Goal: Transaction & Acquisition: Purchase product/service

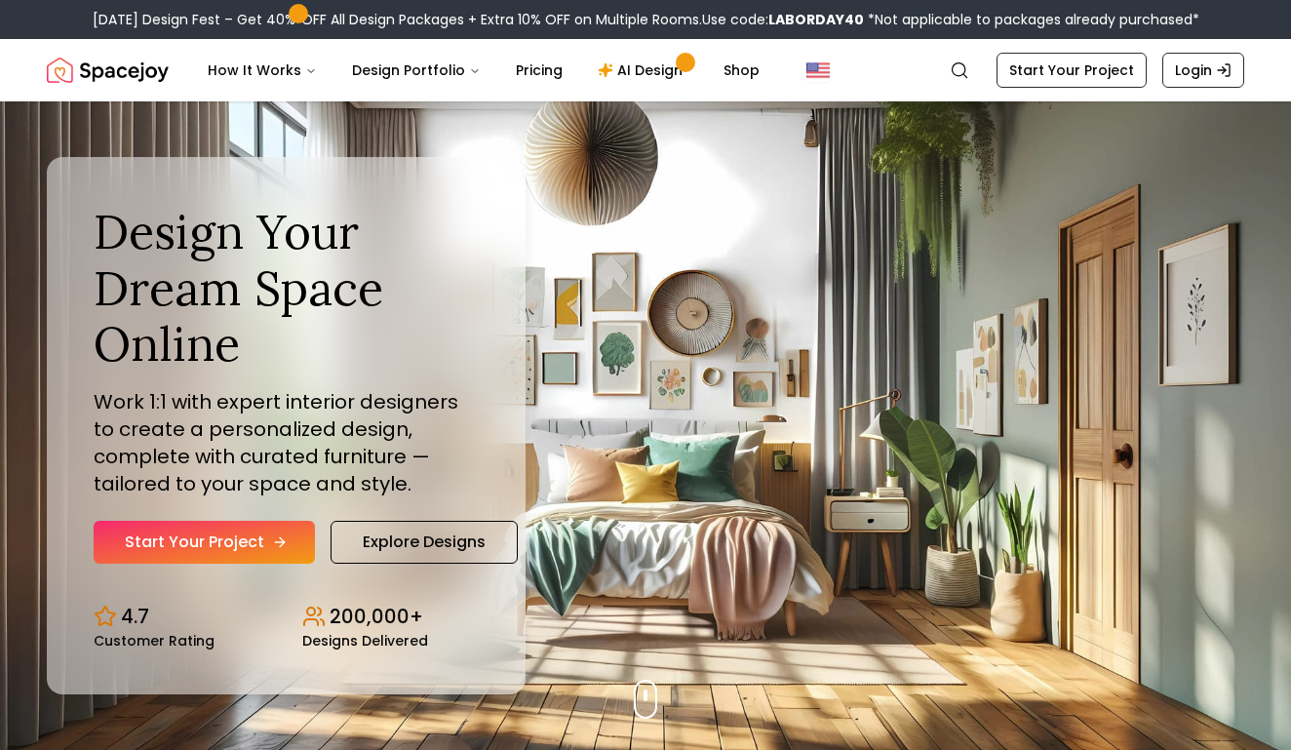
click at [258, 533] on link "Start Your Project" at bounding box center [204, 542] width 221 height 43
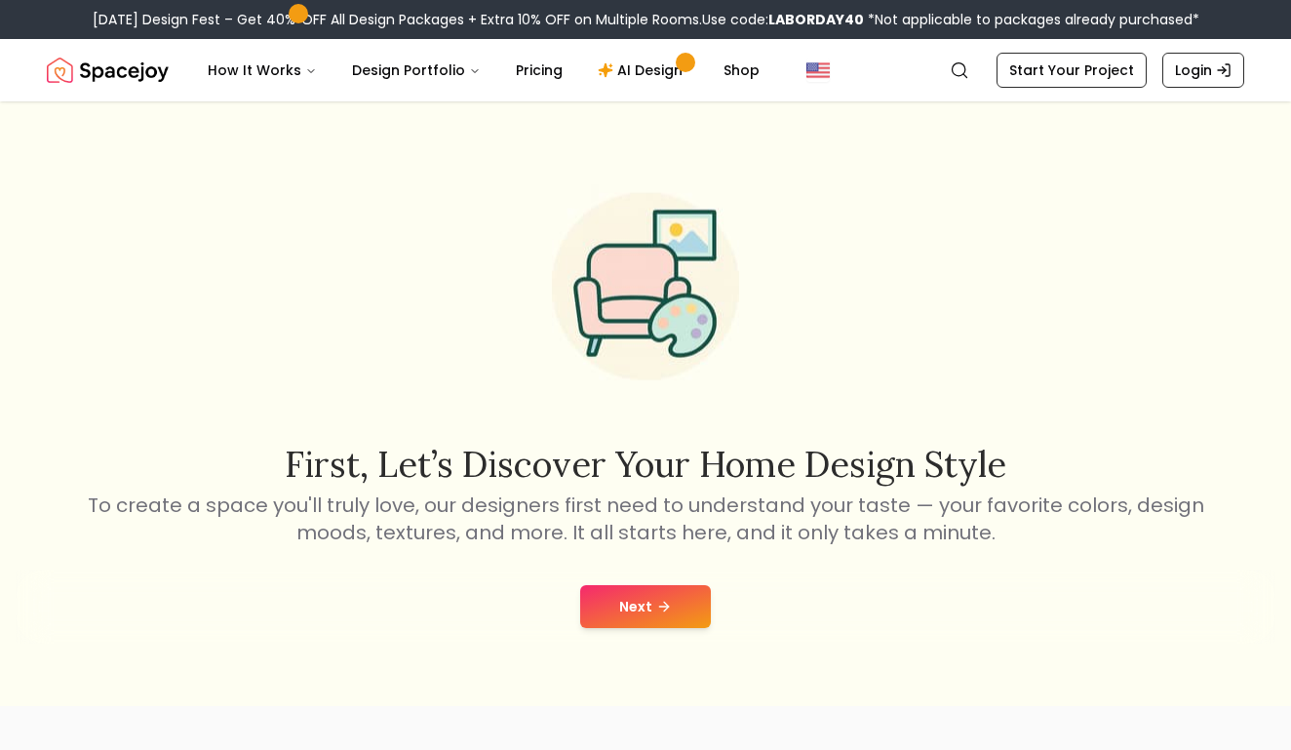
click at [638, 614] on button "Next" at bounding box center [645, 606] width 131 height 43
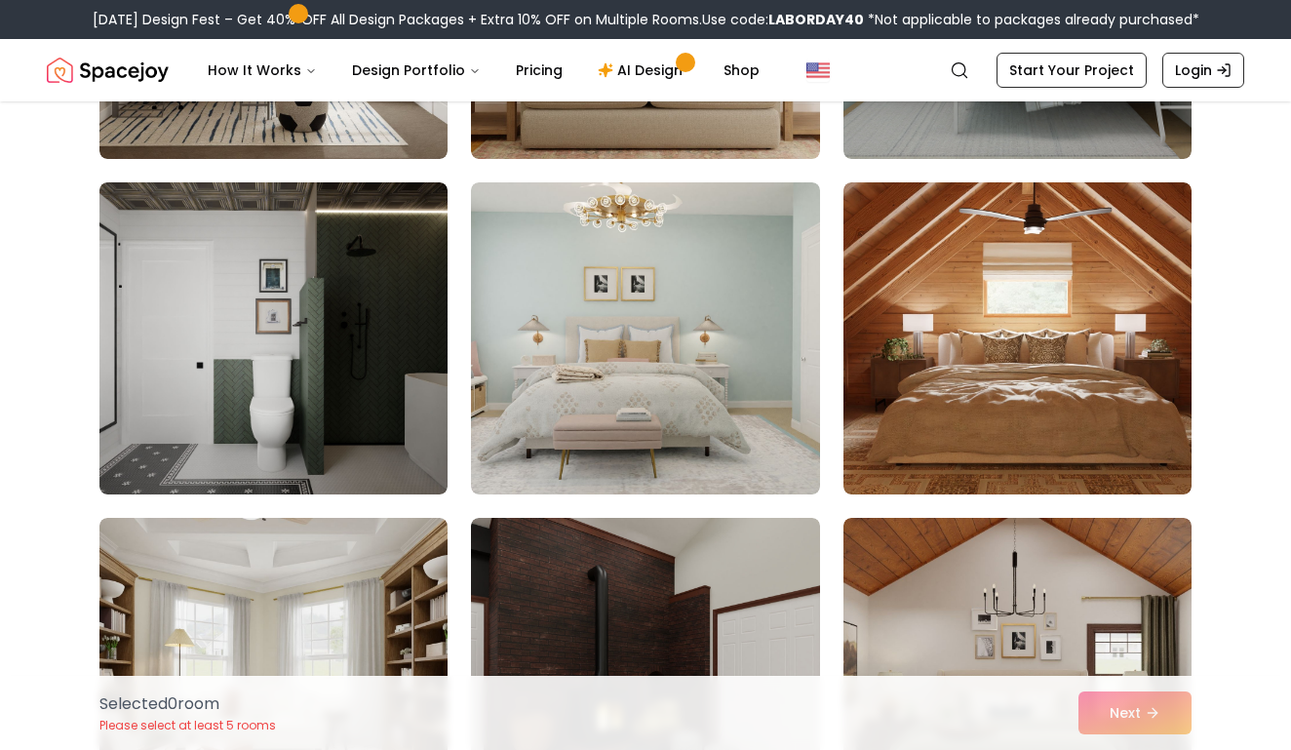
scroll to position [2440, 0]
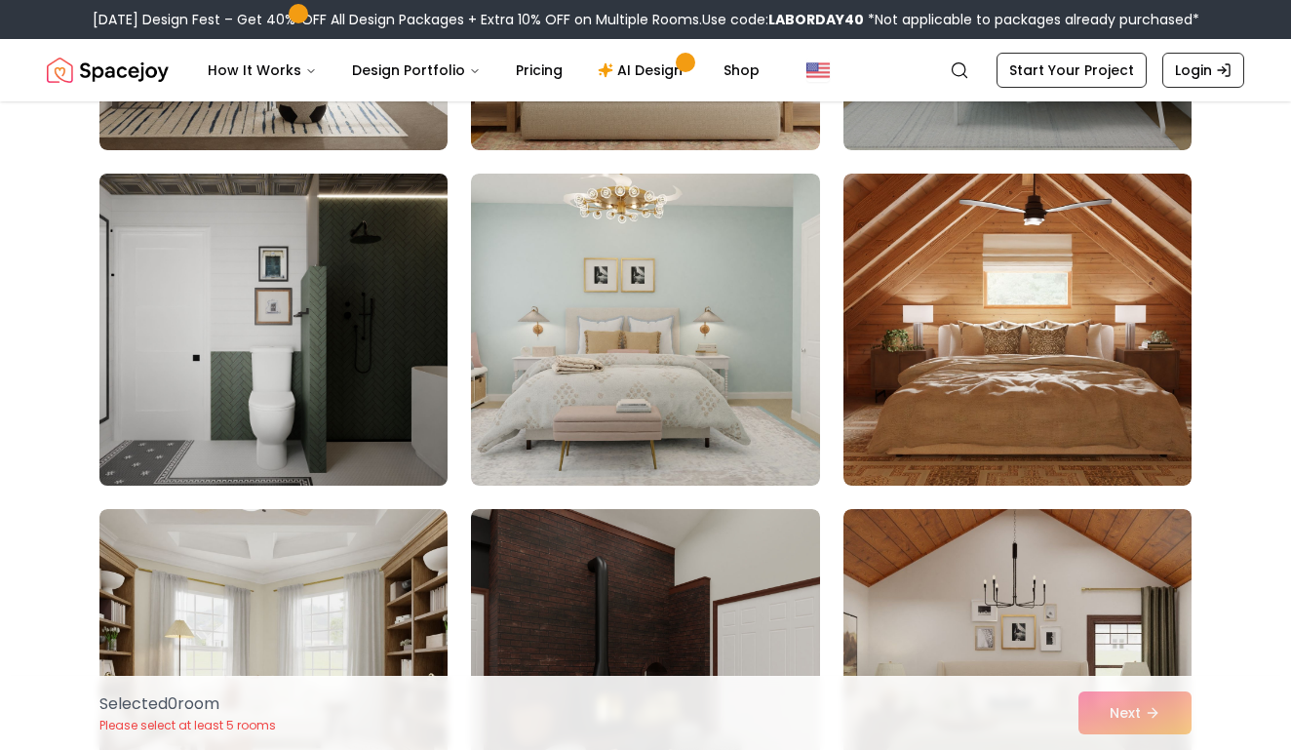
click at [341, 376] on img at bounding box center [274, 330] width 366 height 328
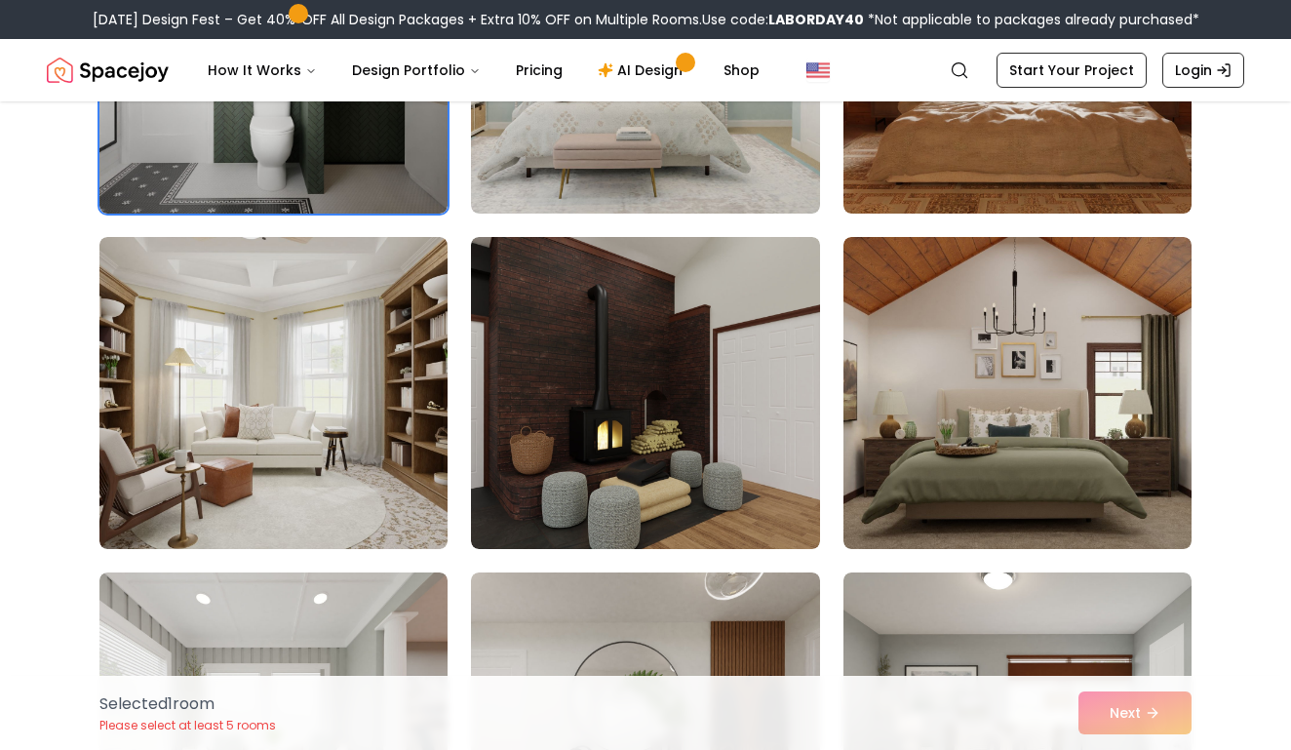
scroll to position [2799, 0]
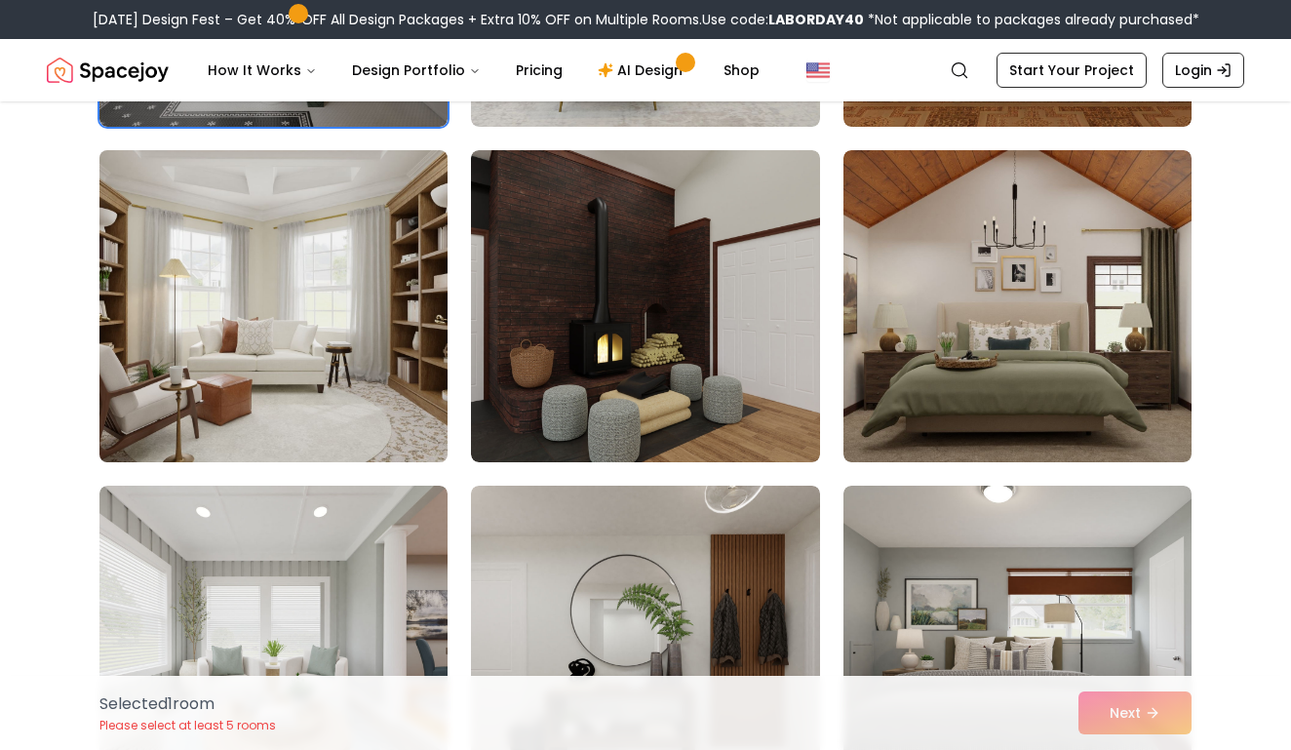
click at [346, 388] on img at bounding box center [274, 306] width 366 height 328
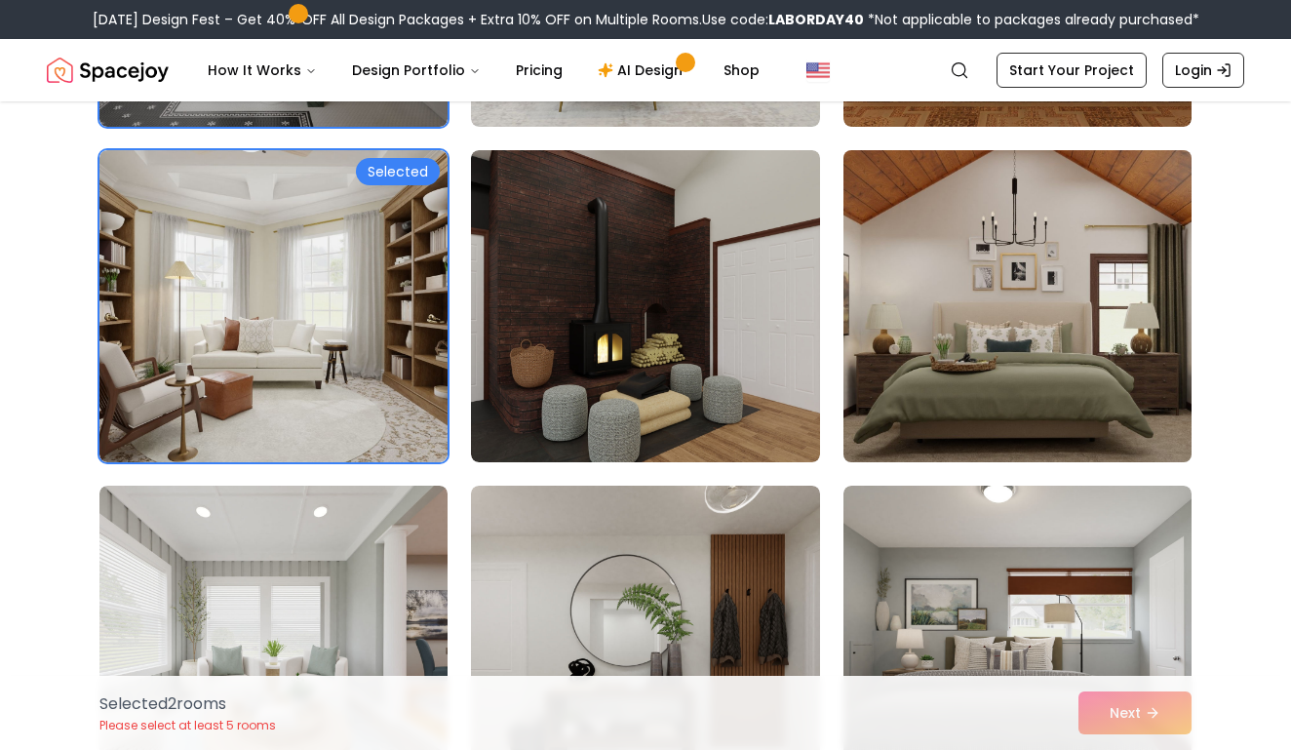
click at [956, 372] on img at bounding box center [1018, 306] width 366 height 328
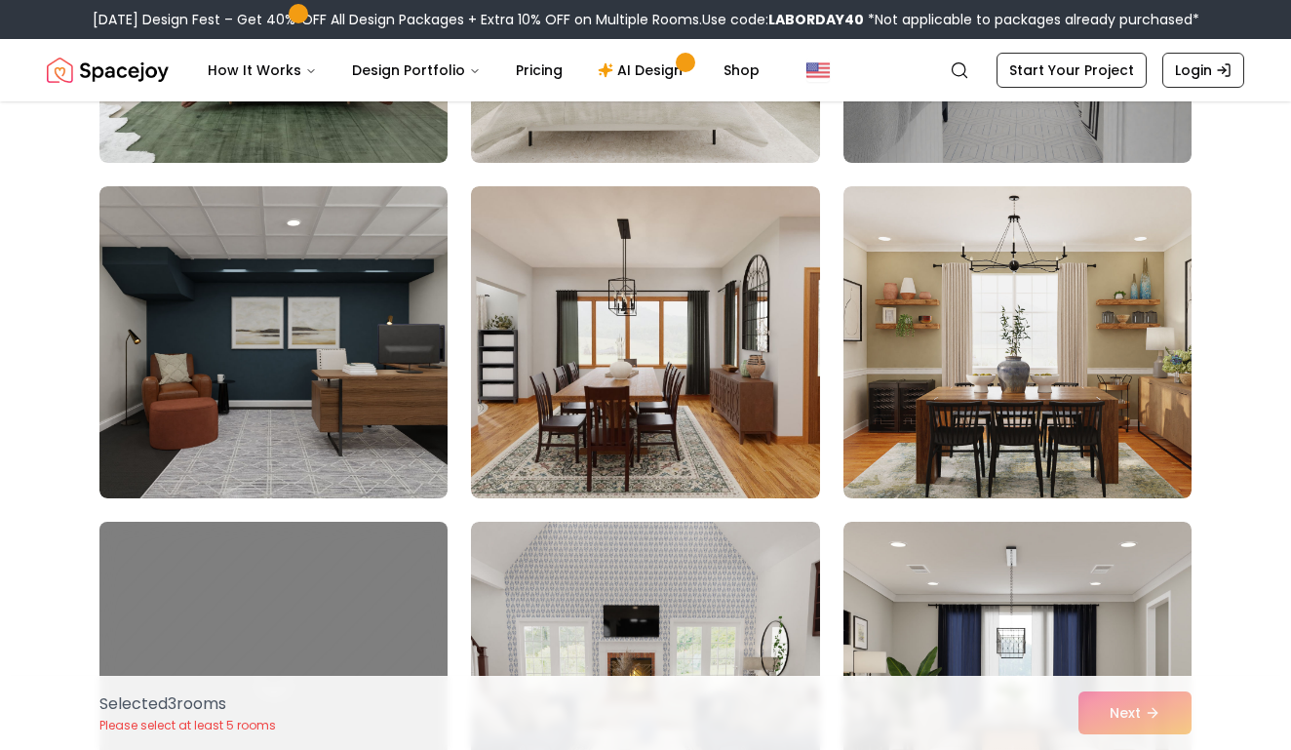
scroll to position [4520, 0]
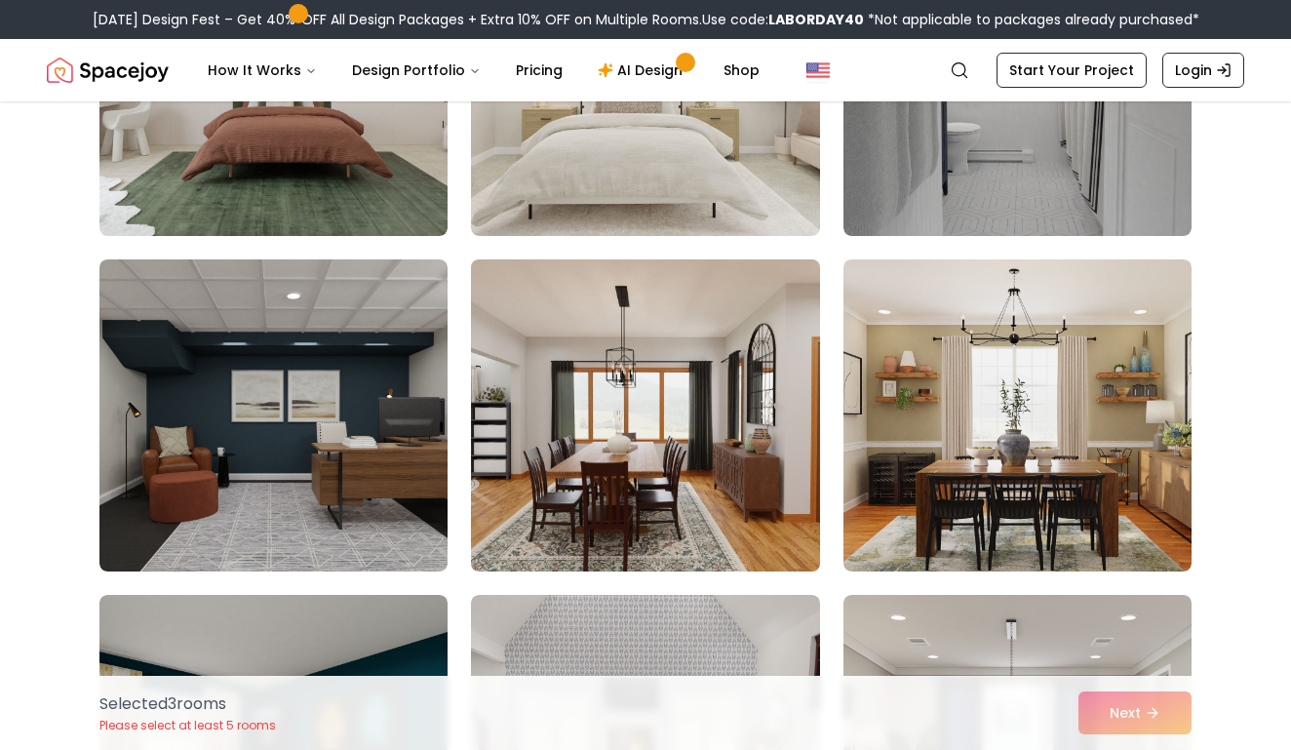
click at [718, 411] on img at bounding box center [645, 416] width 366 height 328
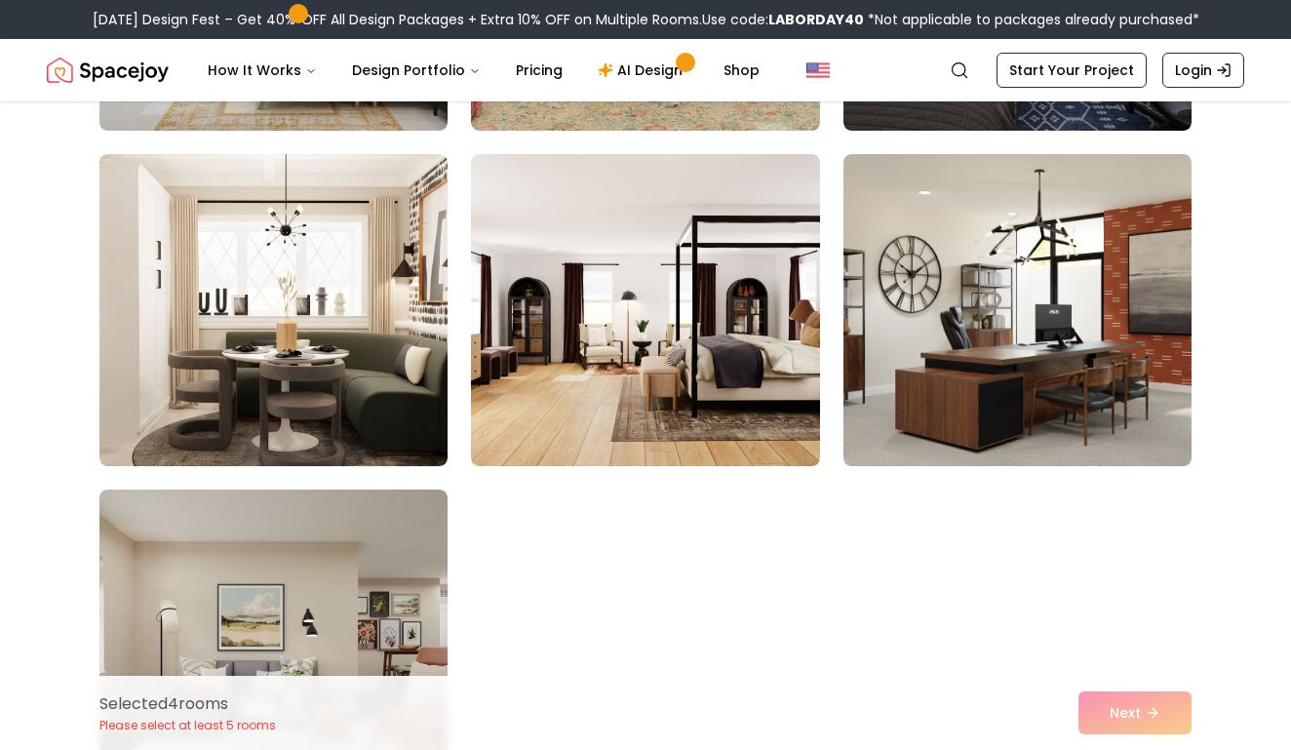
scroll to position [10859, 0]
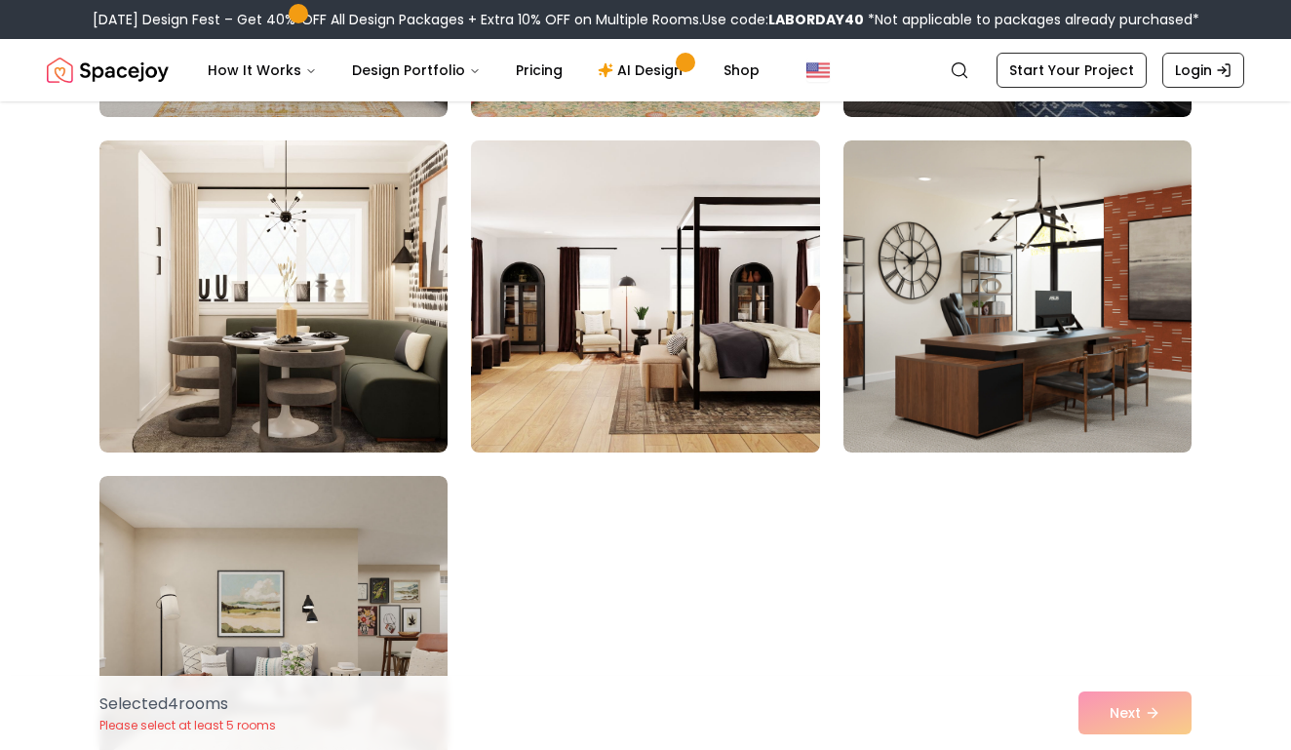
click at [691, 384] on img at bounding box center [645, 297] width 366 height 328
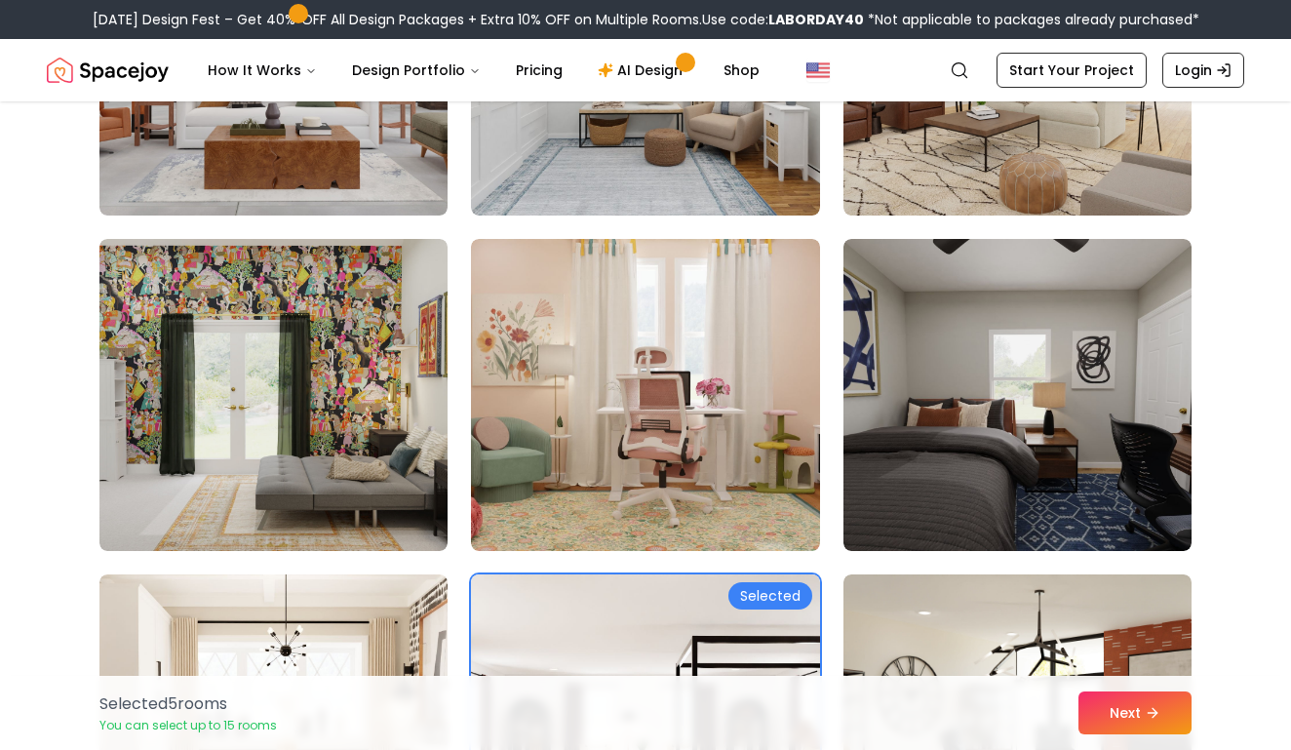
scroll to position [10093, 0]
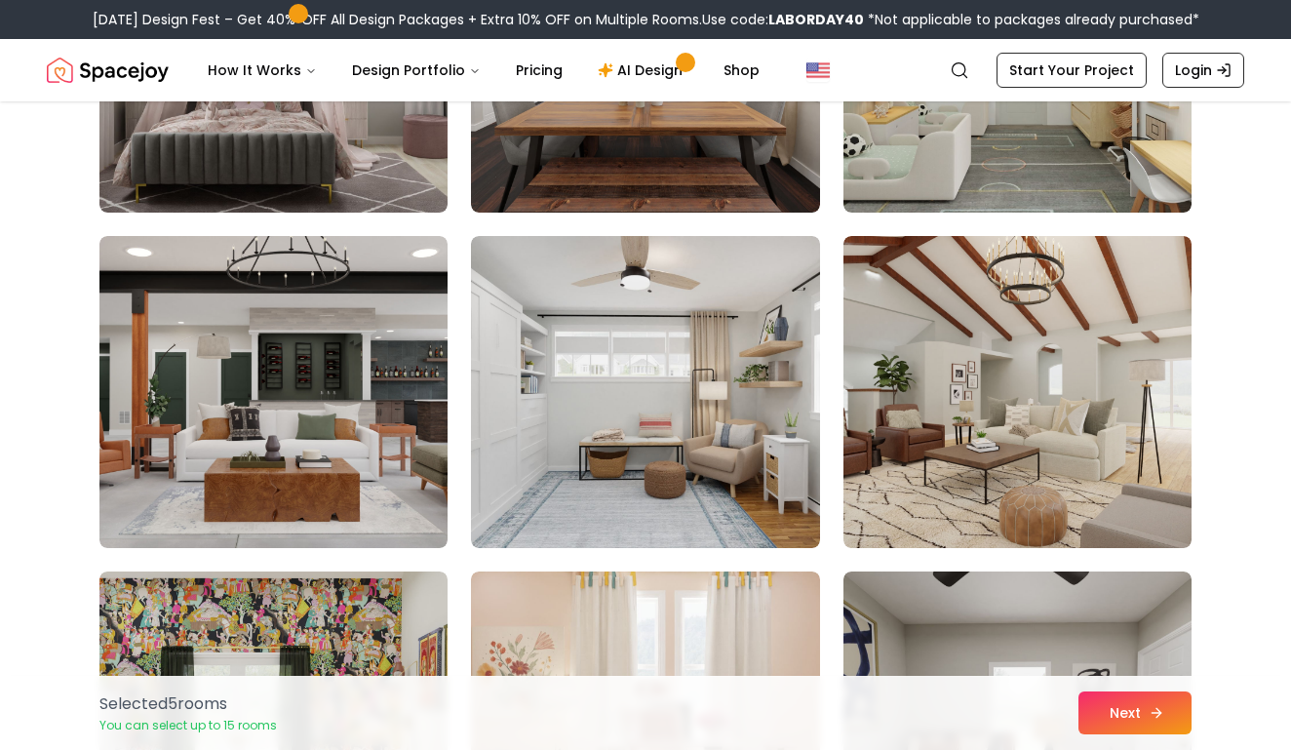
click at [1135, 717] on button "Next" at bounding box center [1135, 712] width 113 height 43
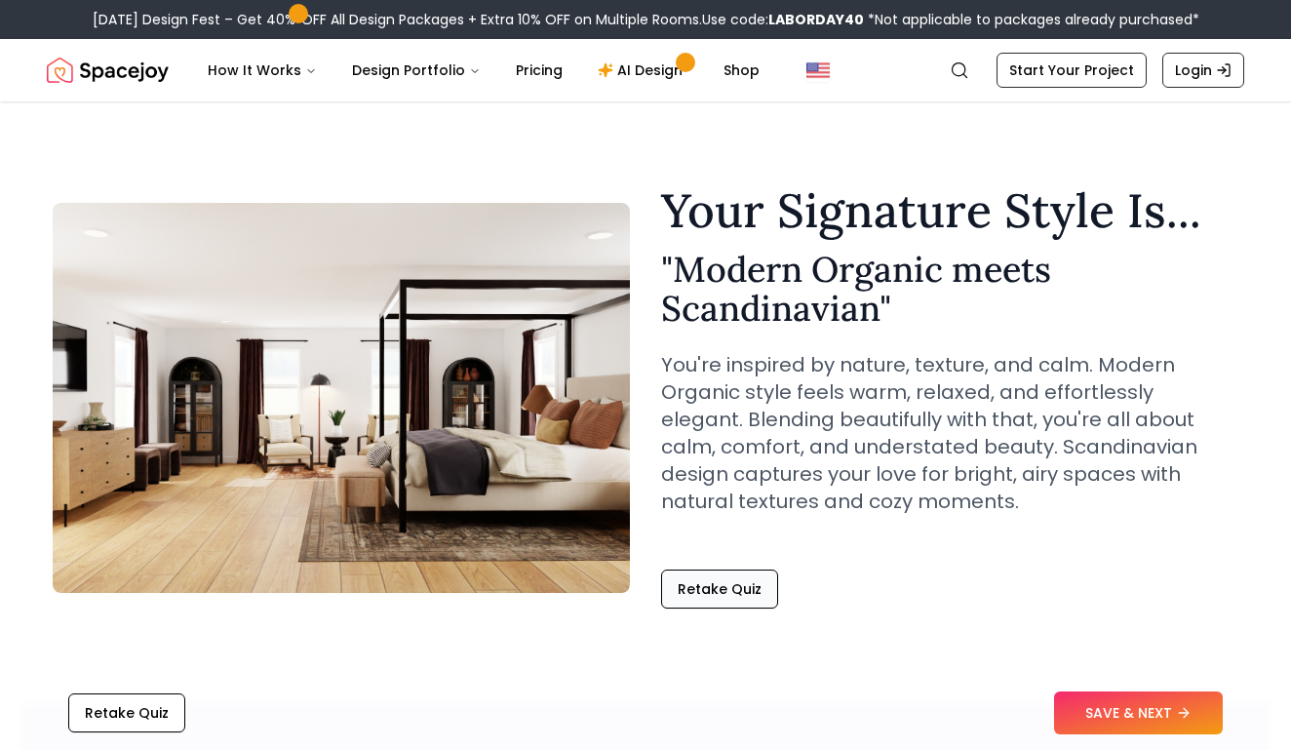
click at [751, 586] on button "Retake Quiz" at bounding box center [719, 588] width 117 height 39
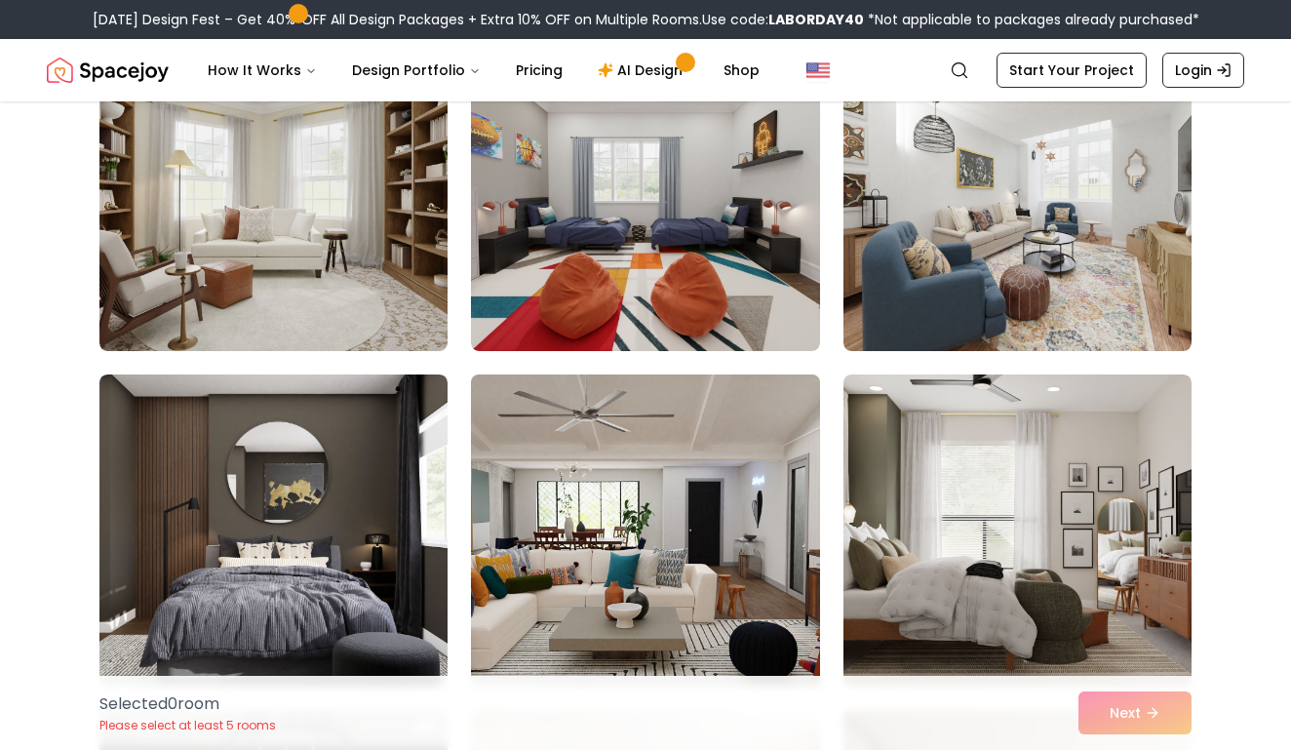
scroll to position [667, 0]
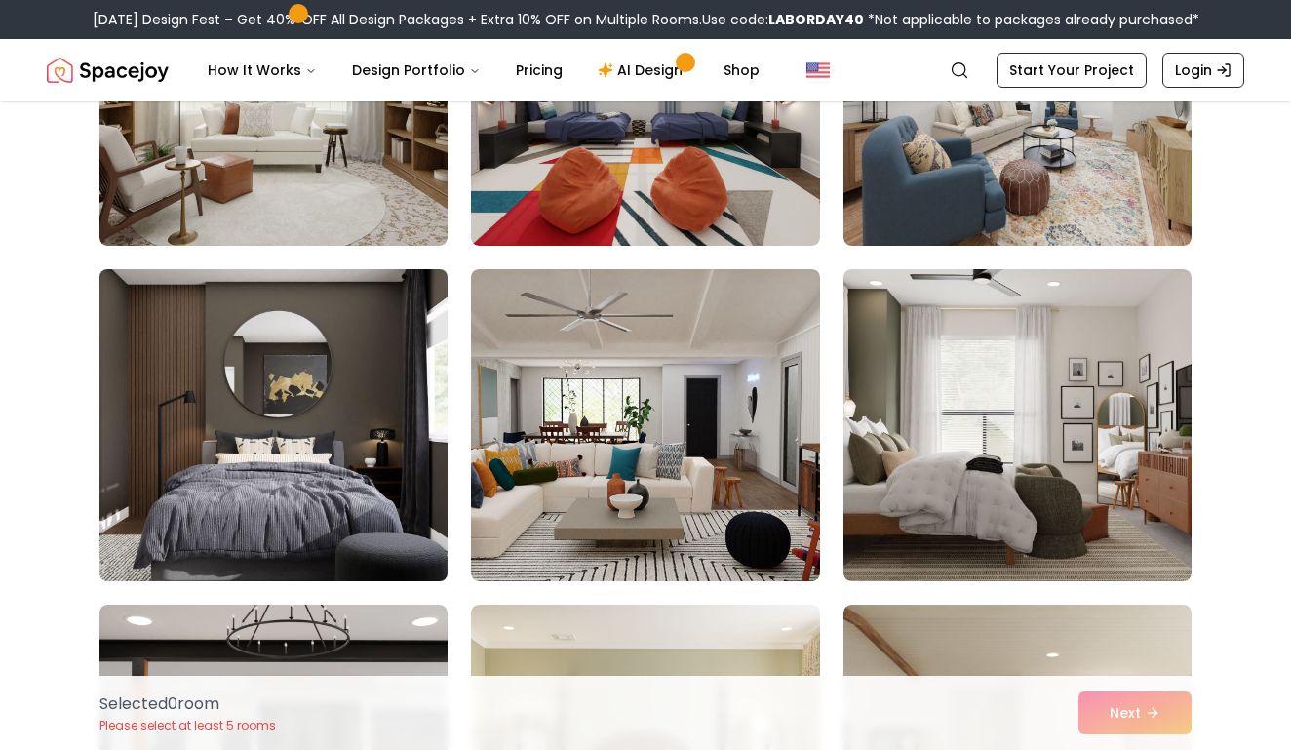
click at [360, 433] on img at bounding box center [274, 425] width 366 height 328
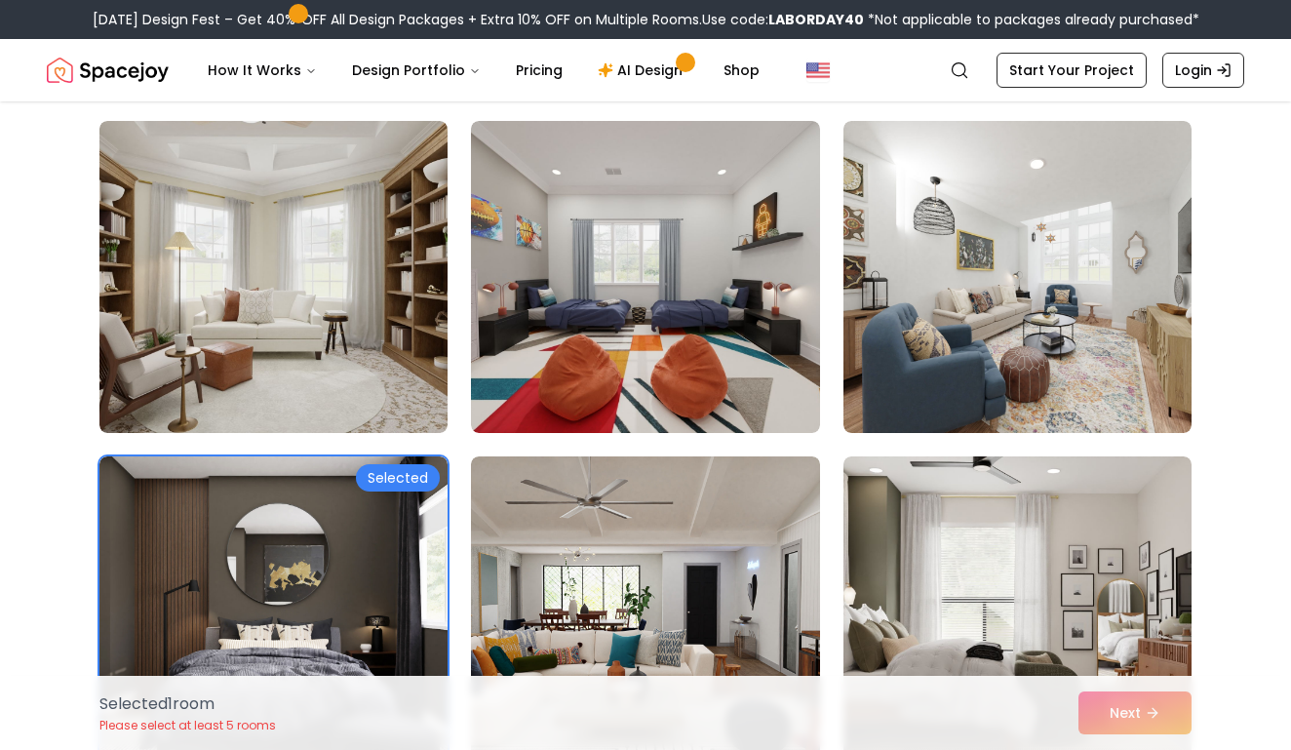
scroll to position [451, 0]
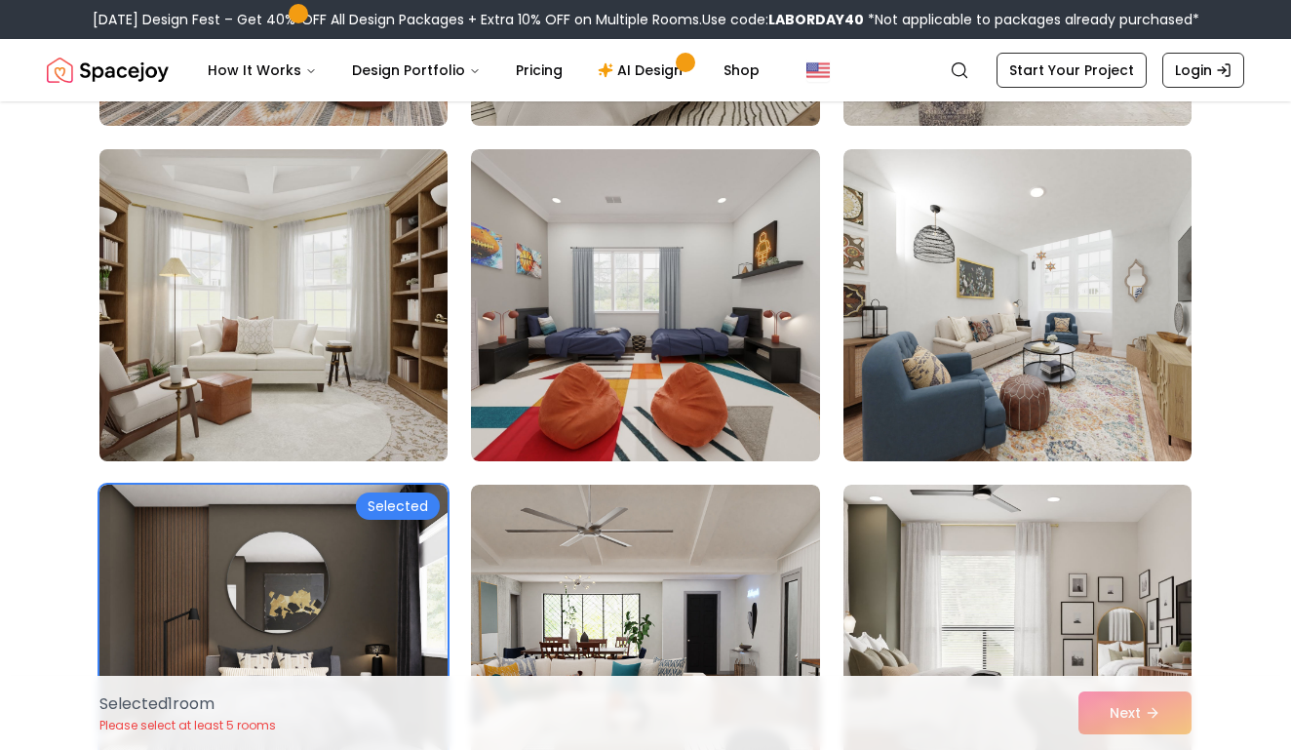
click at [264, 353] on img at bounding box center [274, 305] width 366 height 328
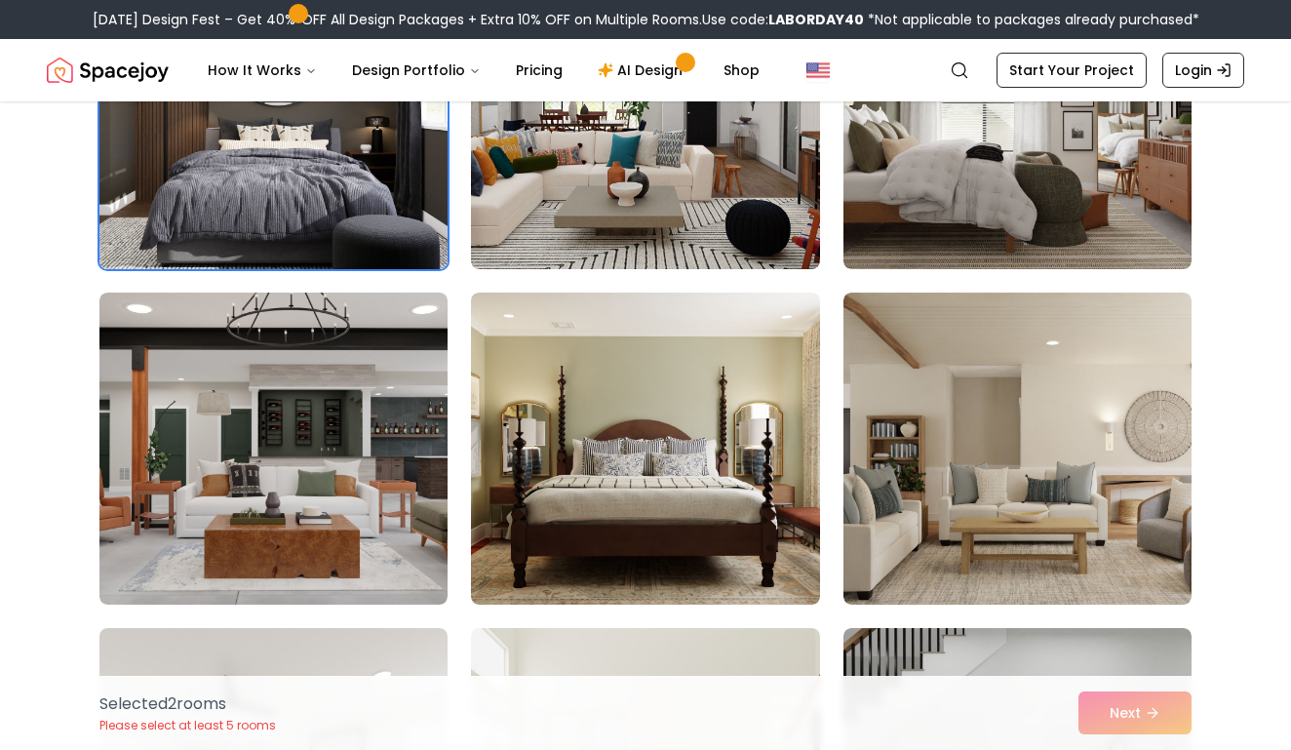
scroll to position [1103, 0]
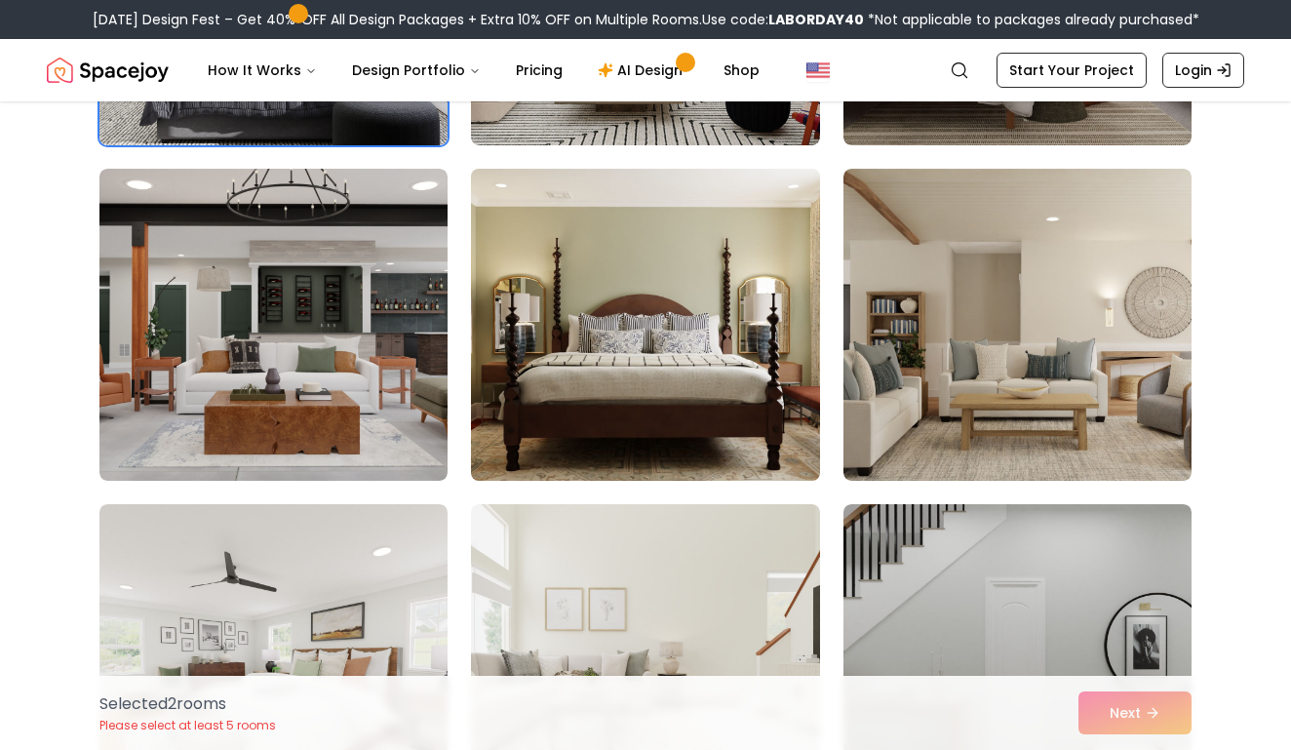
click at [737, 424] on img at bounding box center [645, 325] width 366 height 328
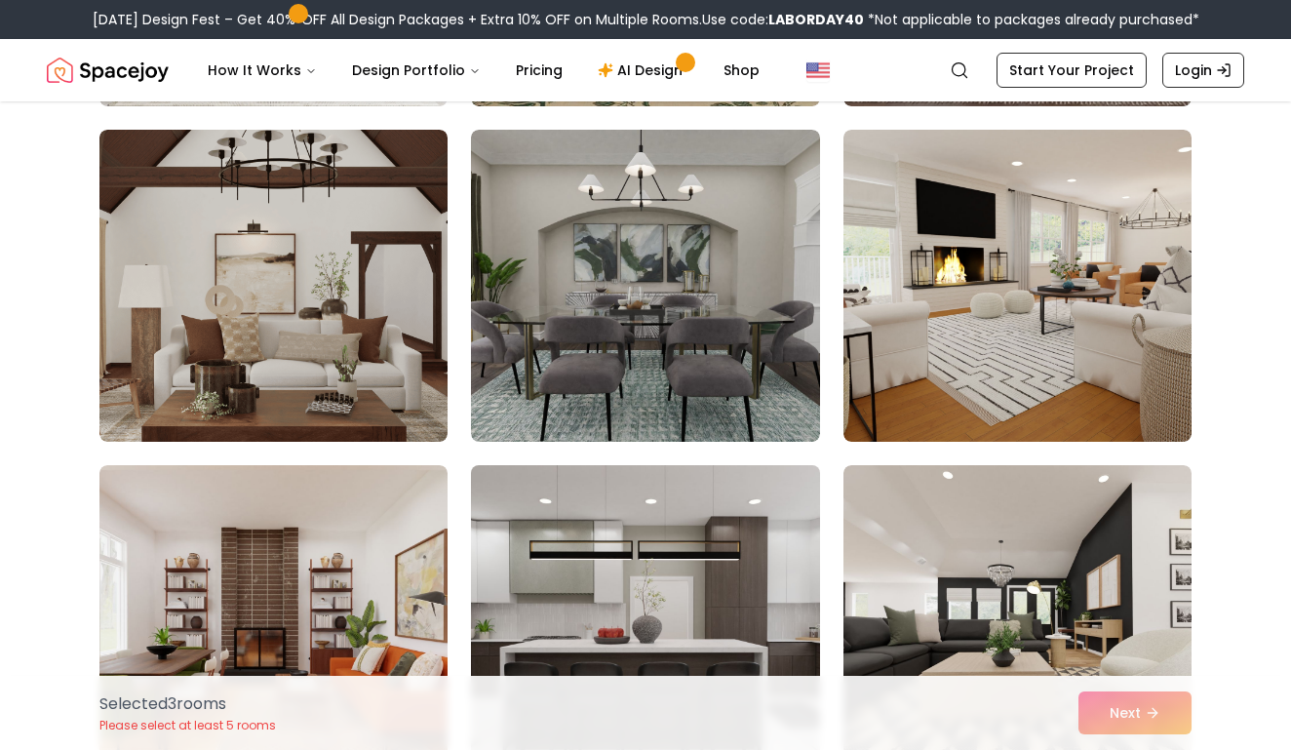
scroll to position [8201, 0]
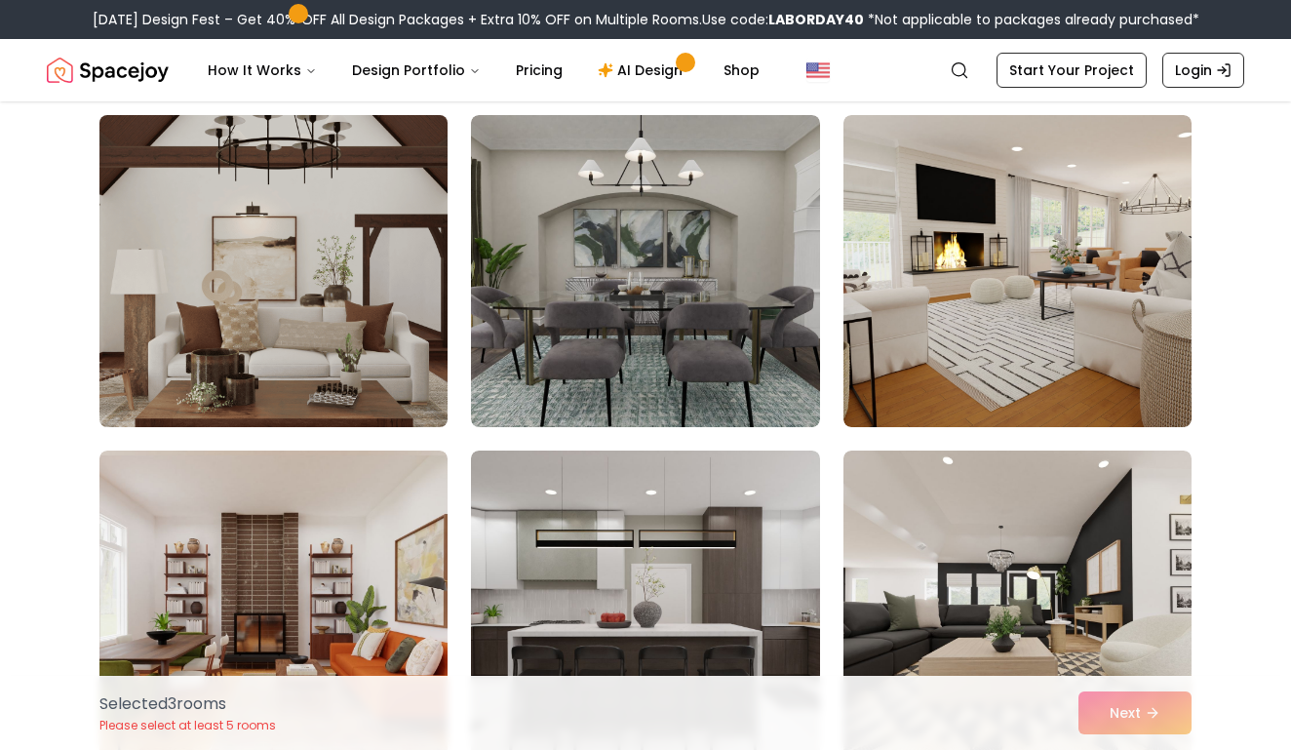
click at [373, 270] on img at bounding box center [274, 271] width 366 height 328
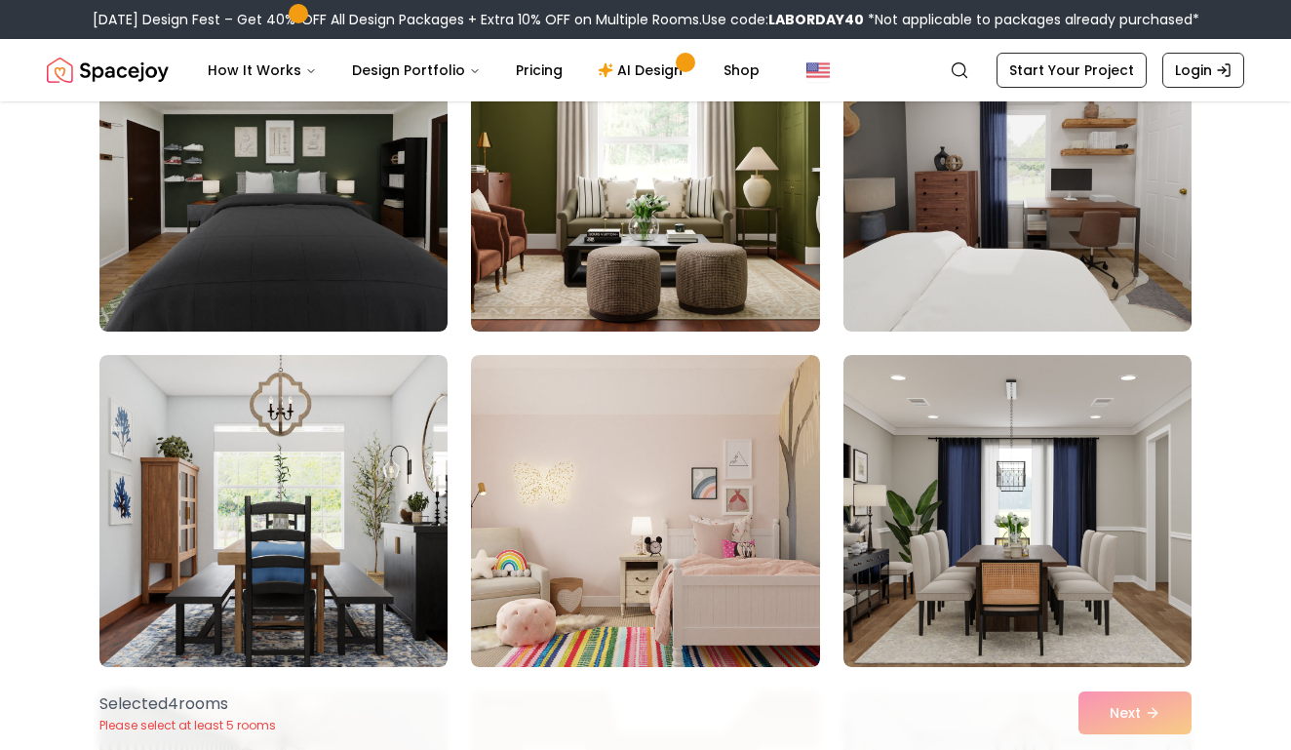
scroll to position [9960, 0]
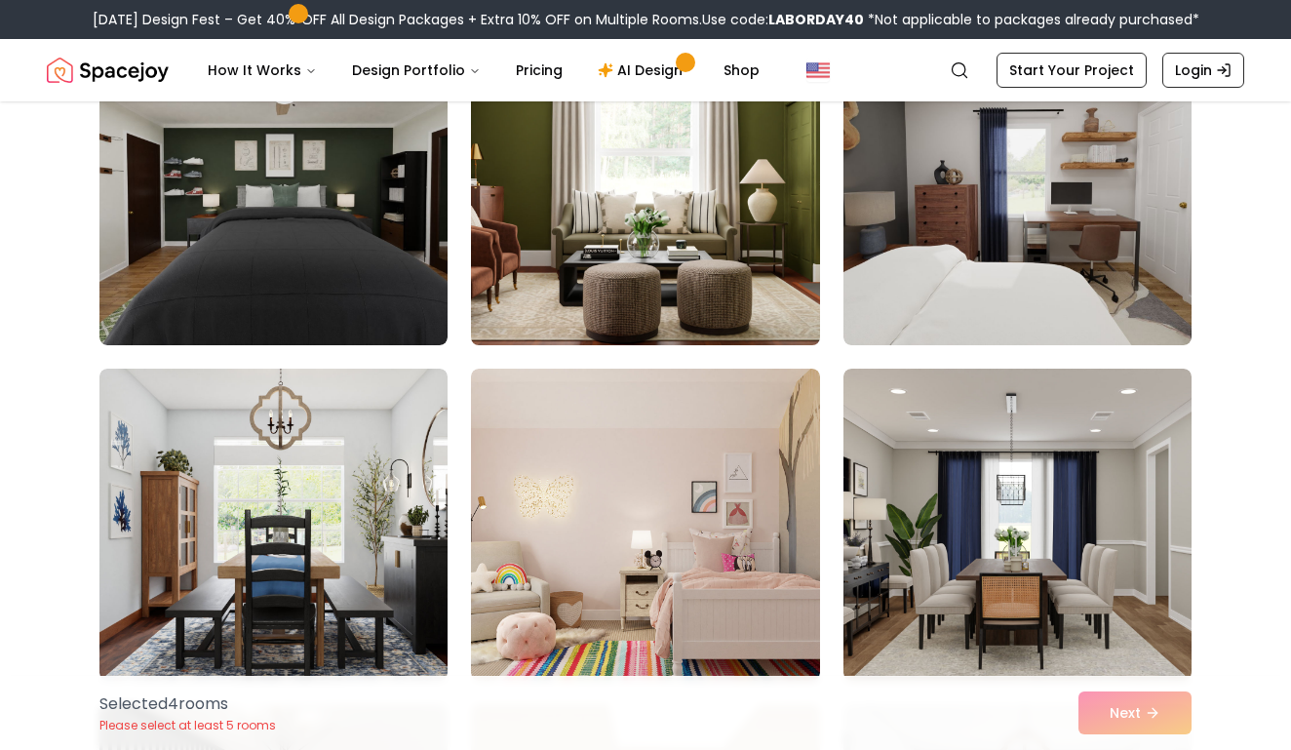
click at [745, 259] on img at bounding box center [645, 189] width 366 height 328
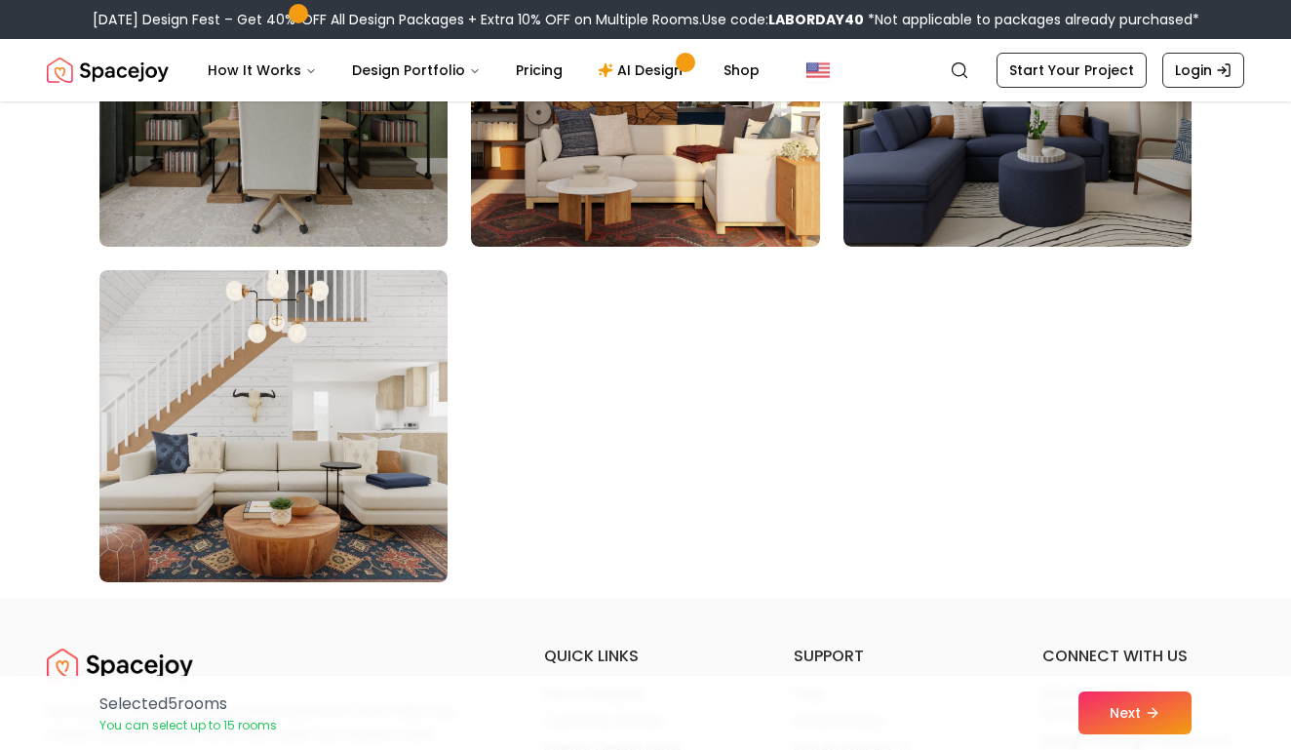
scroll to position [11061, 0]
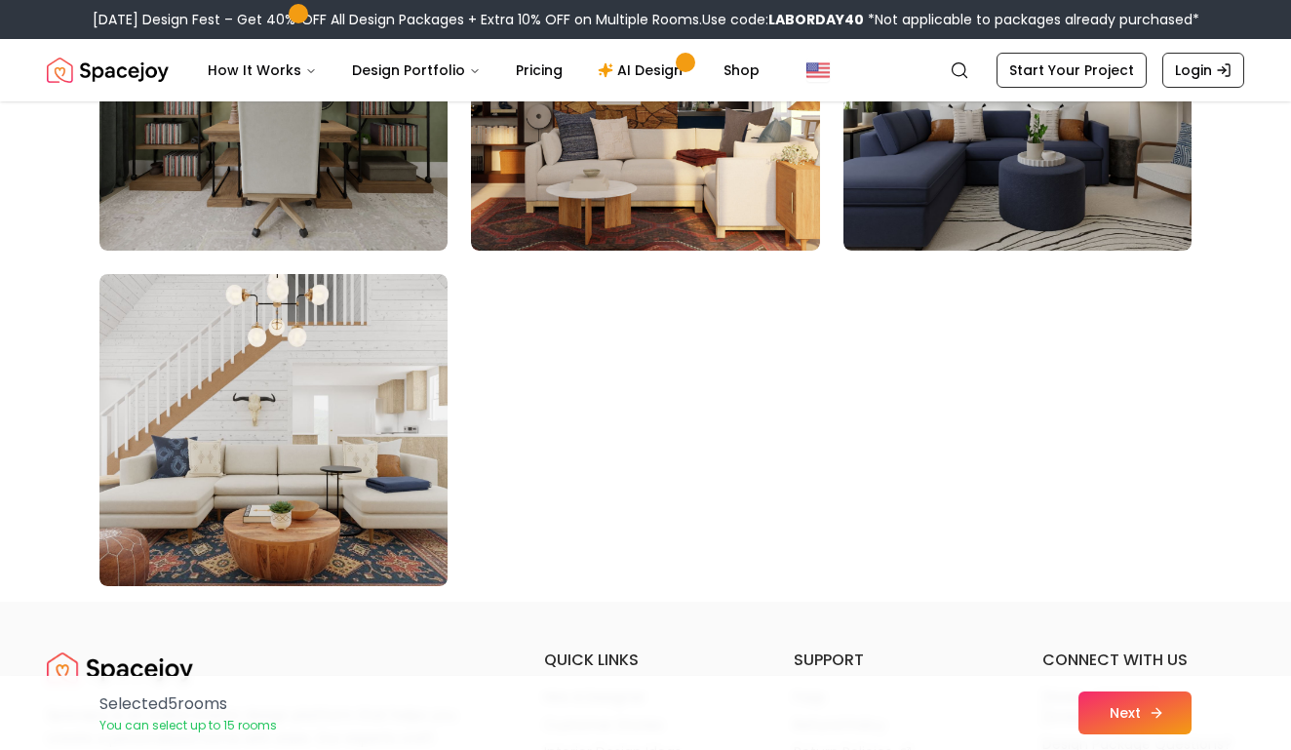
click at [1113, 714] on button "Next" at bounding box center [1135, 712] width 113 height 43
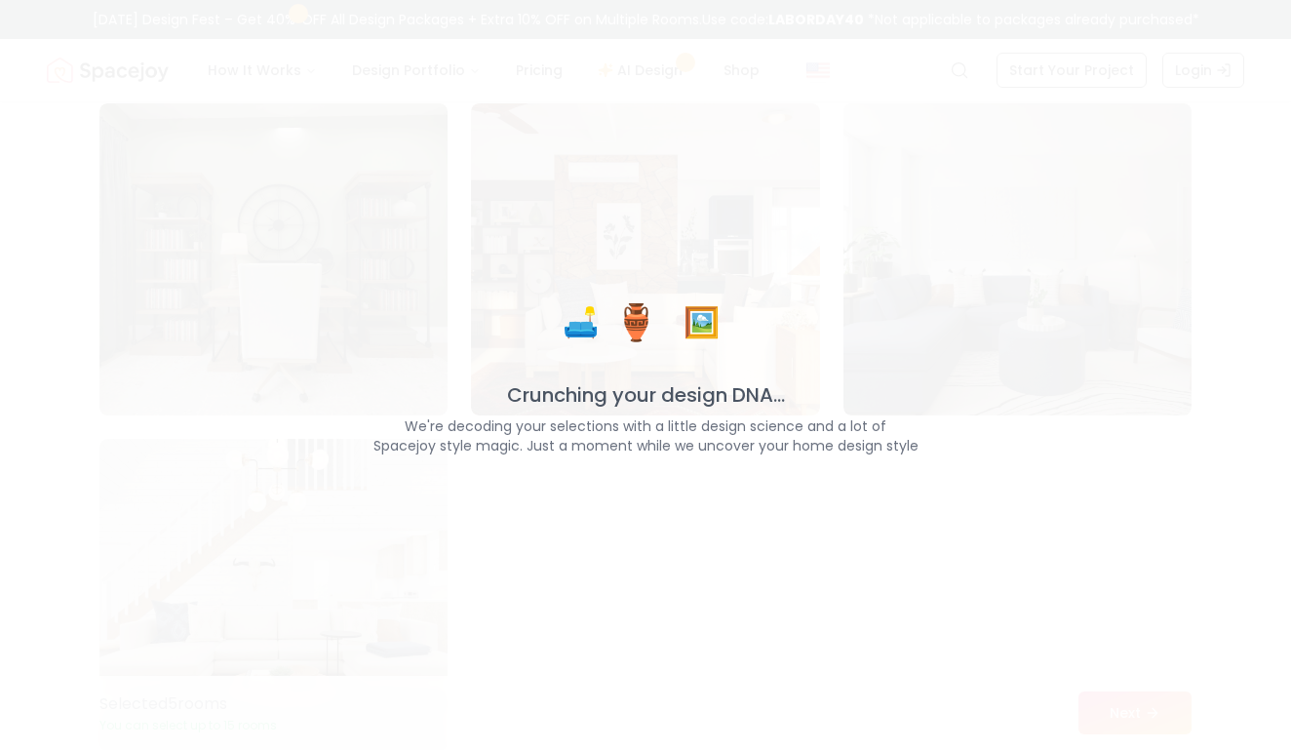
scroll to position [10958, 0]
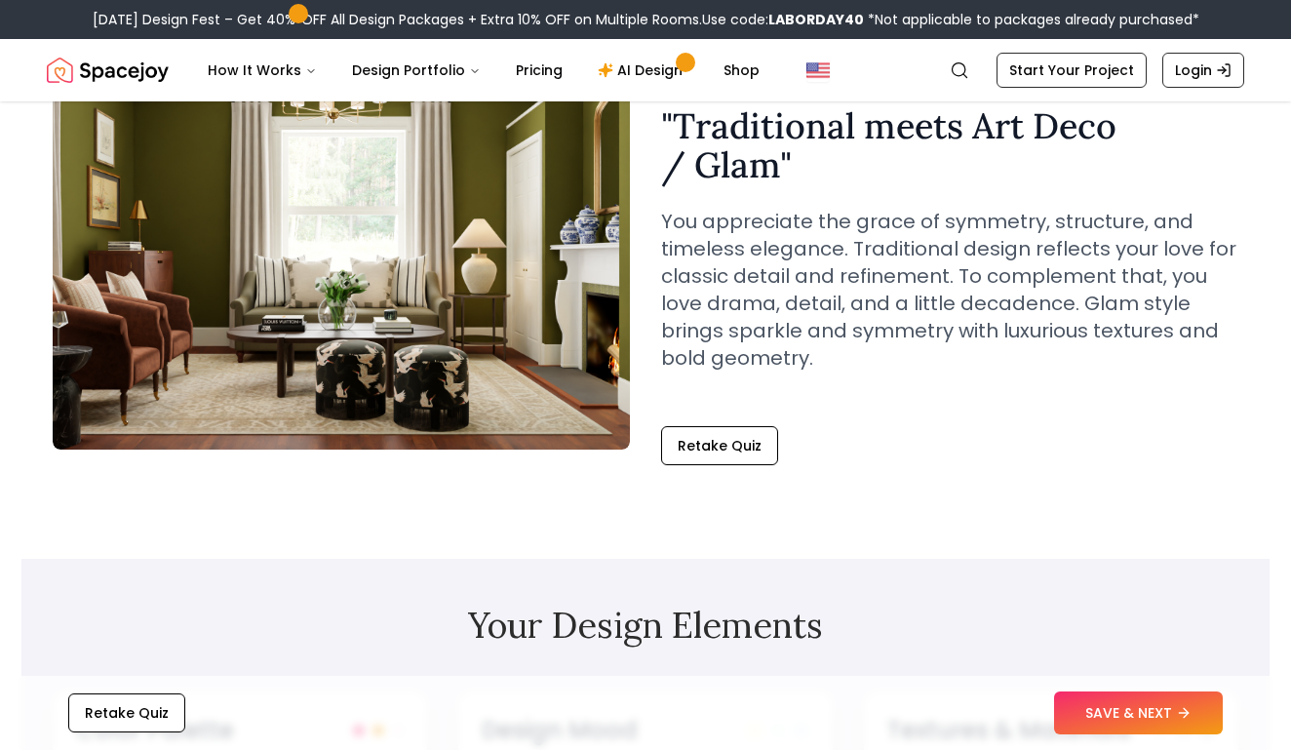
scroll to position [699, 0]
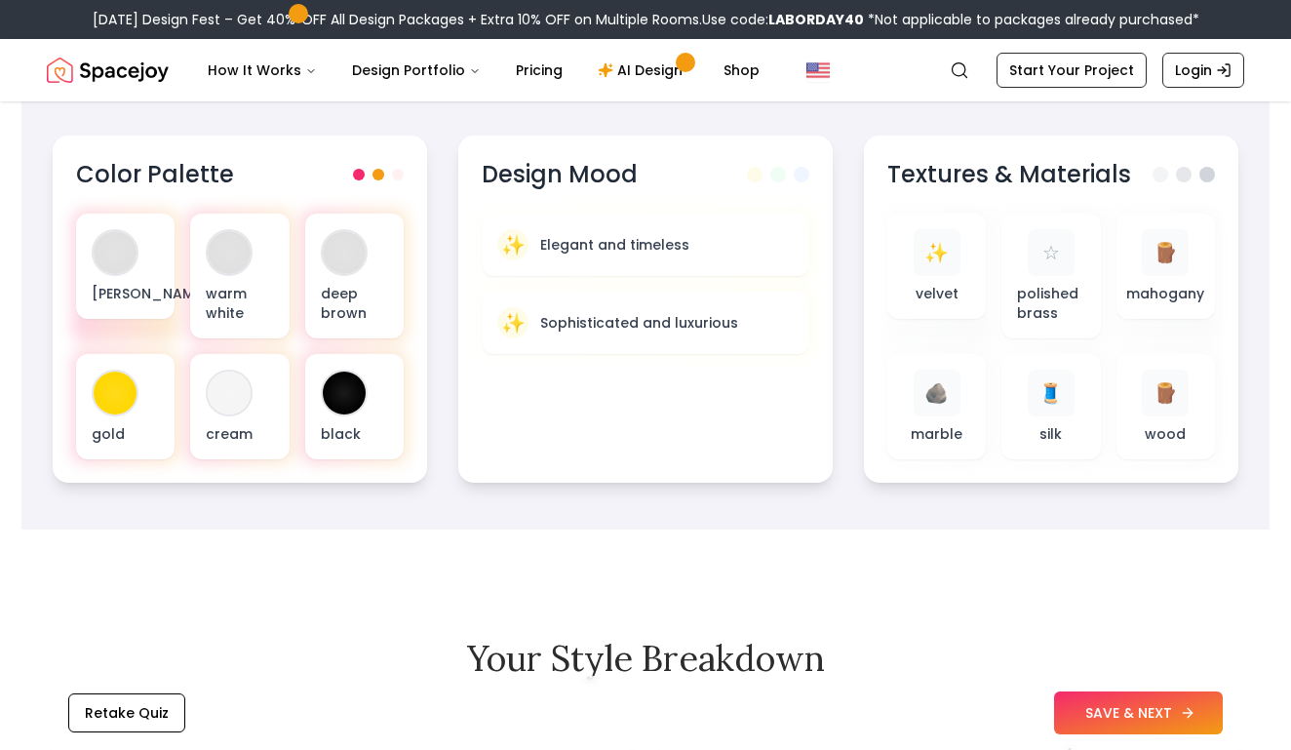
click at [1086, 709] on button "SAVE & NEXT" at bounding box center [1138, 712] width 169 height 43
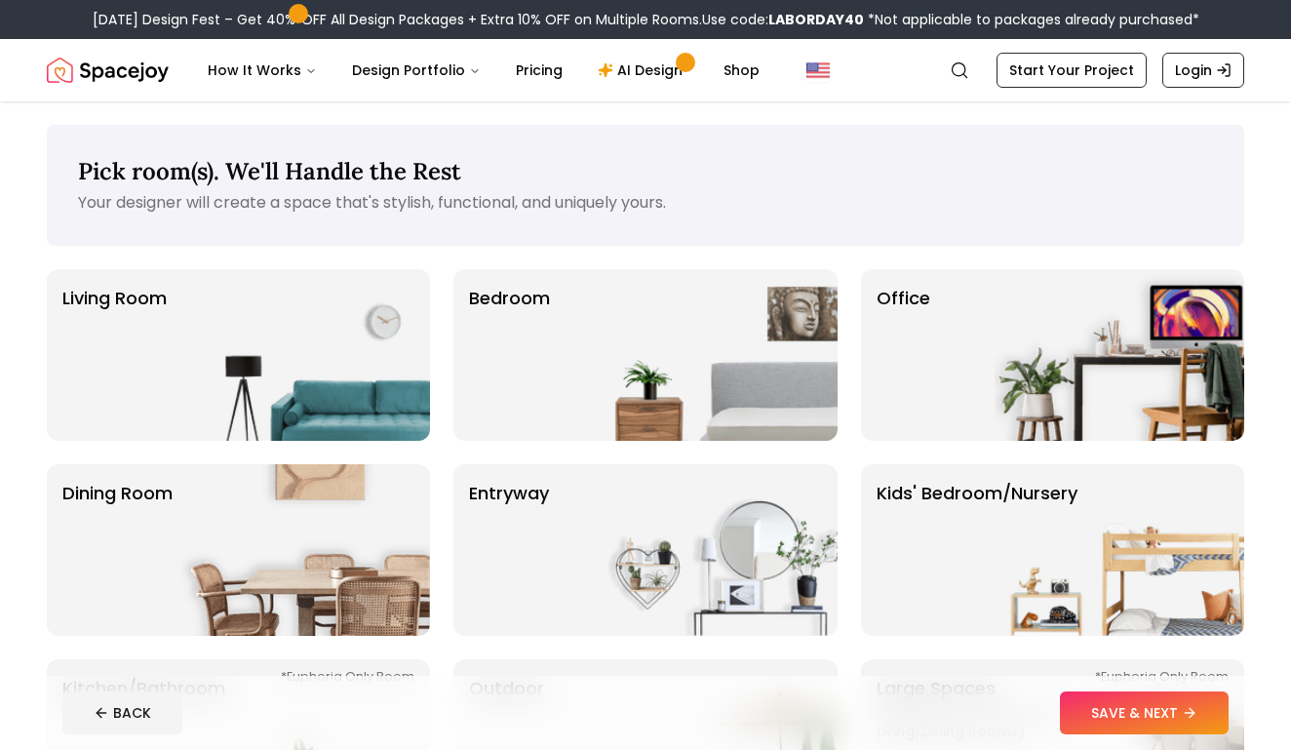
scroll to position [29, 0]
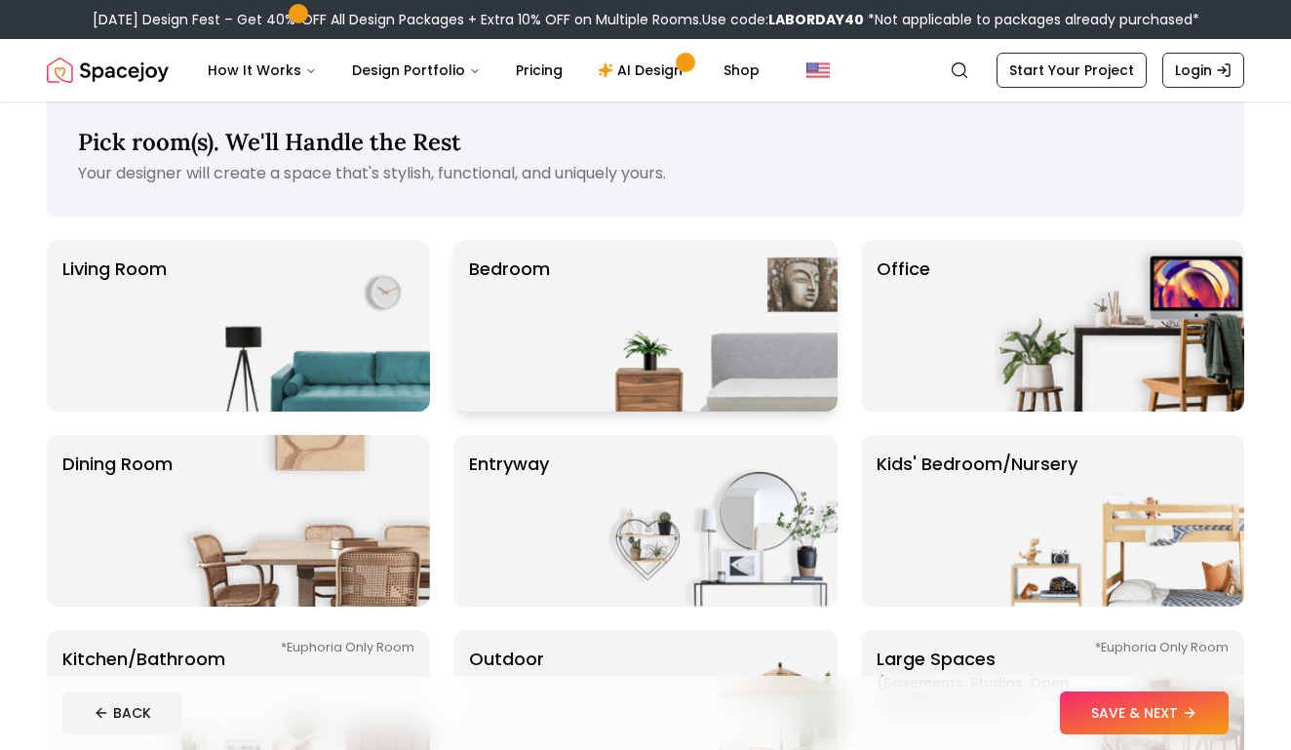
click at [603, 331] on img at bounding box center [713, 326] width 250 height 172
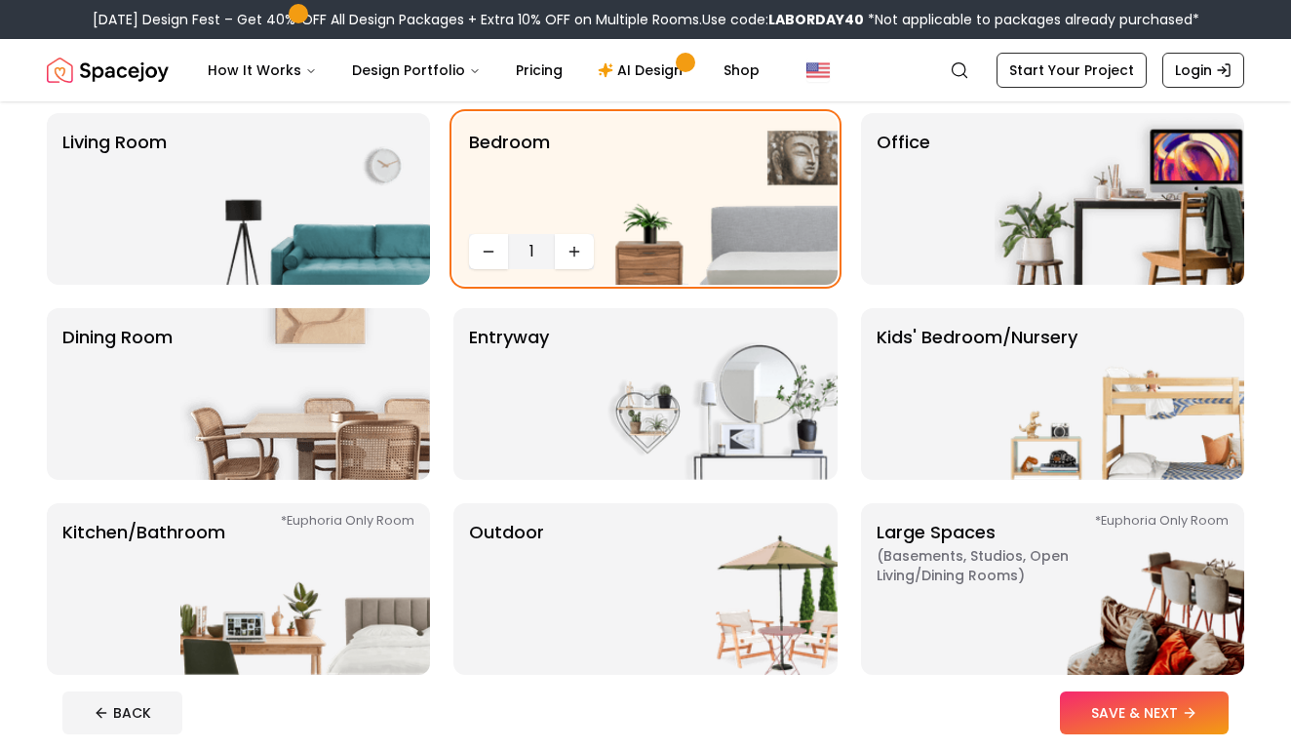
scroll to position [155, 0]
click at [907, 196] on p "Office" at bounding box center [904, 200] width 54 height 140
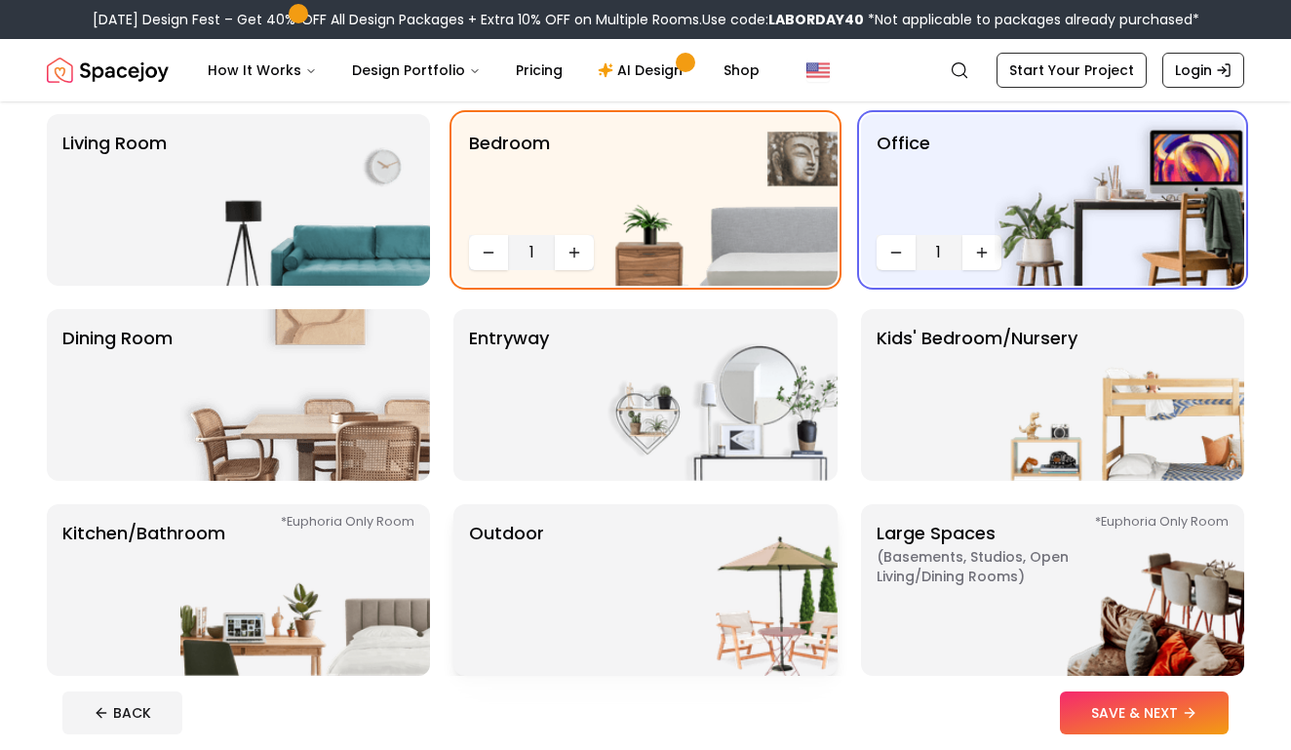
click at [680, 569] on img at bounding box center [713, 590] width 250 height 172
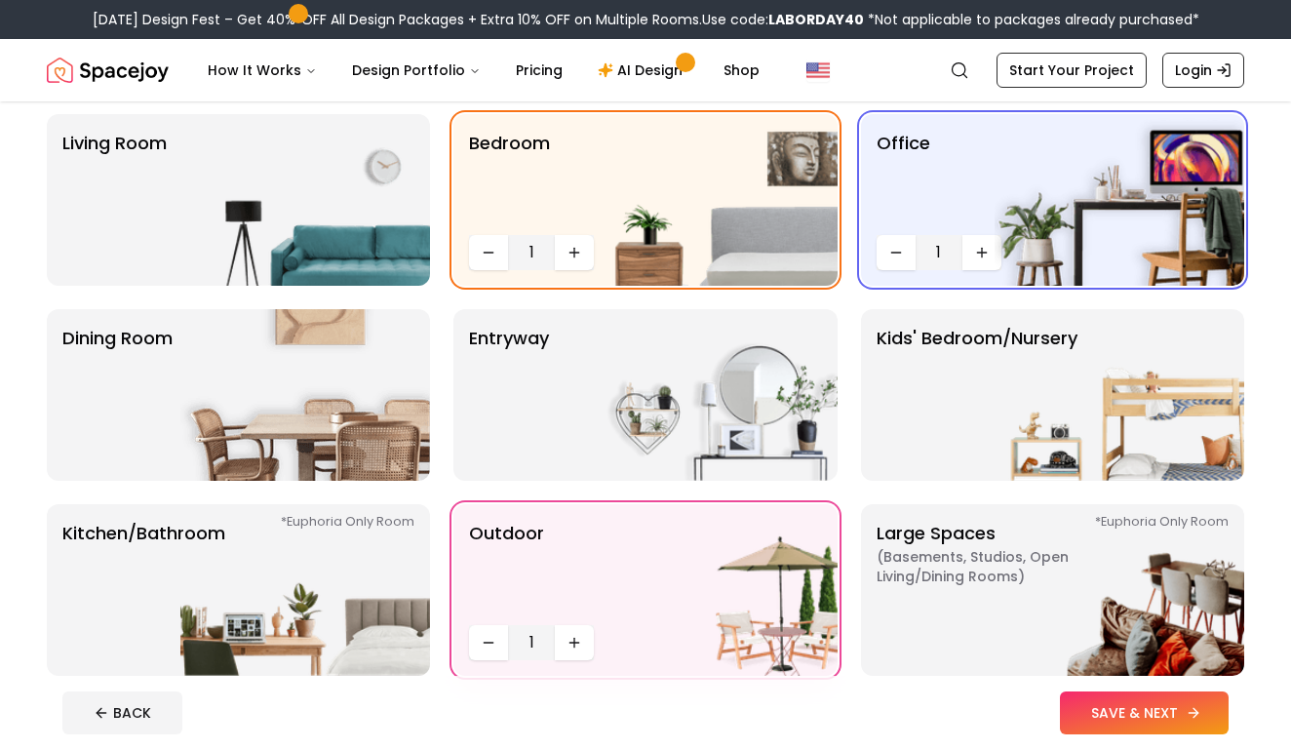
click at [1173, 713] on button "SAVE & NEXT" at bounding box center [1144, 712] width 169 height 43
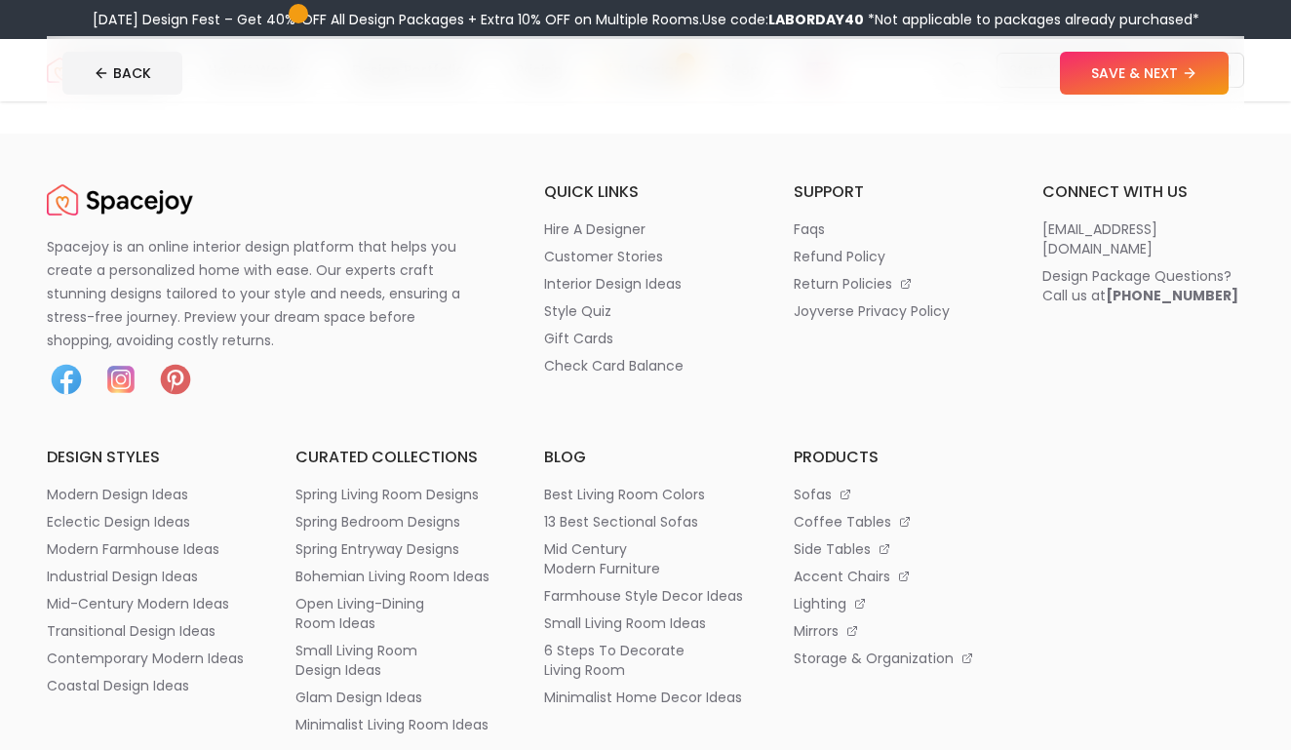
scroll to position [292, 0]
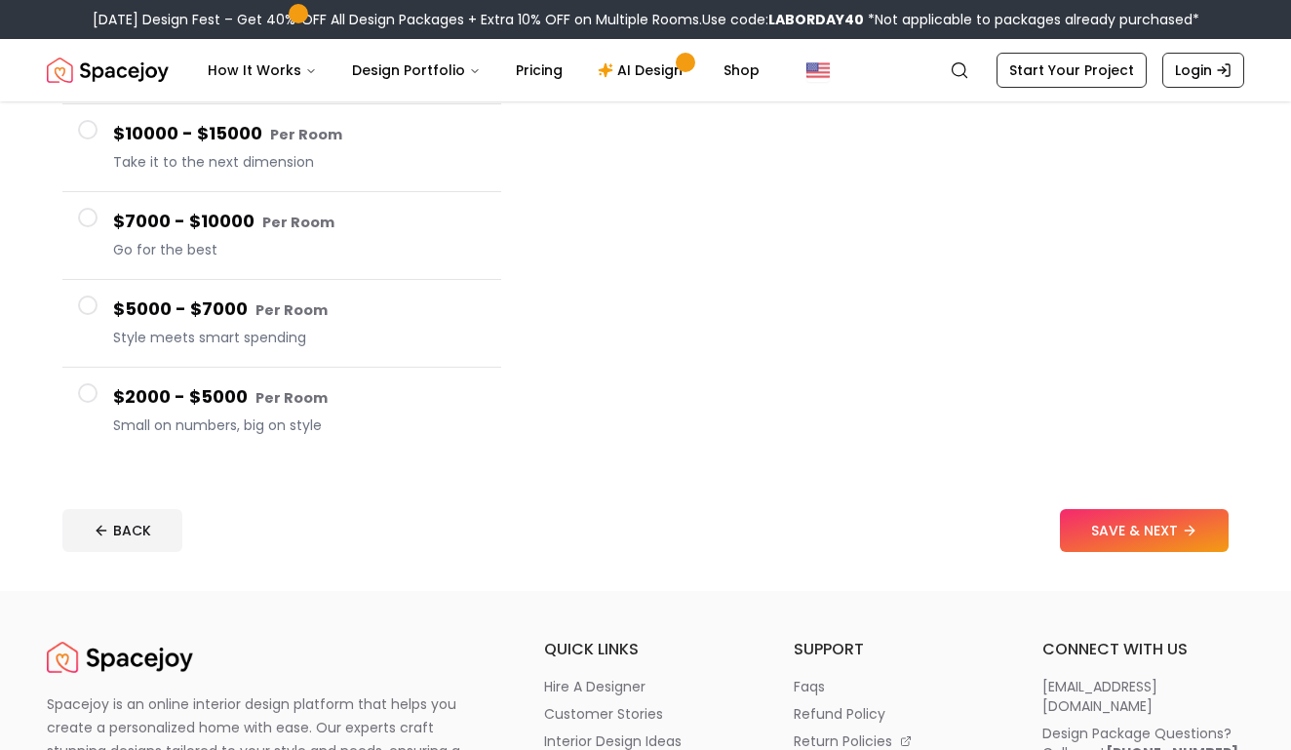
click at [144, 398] on h4 "$2000 - $5000 Per Room" at bounding box center [299, 397] width 373 height 28
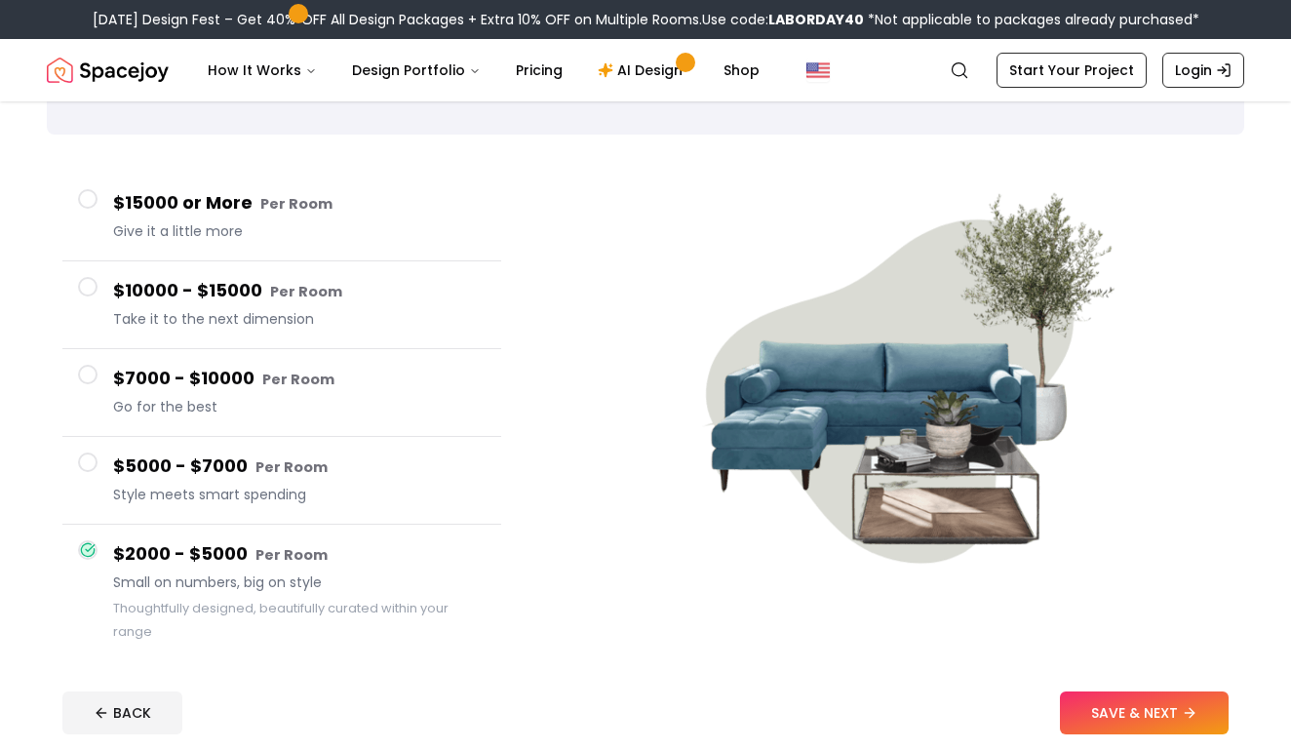
scroll to position [87, 0]
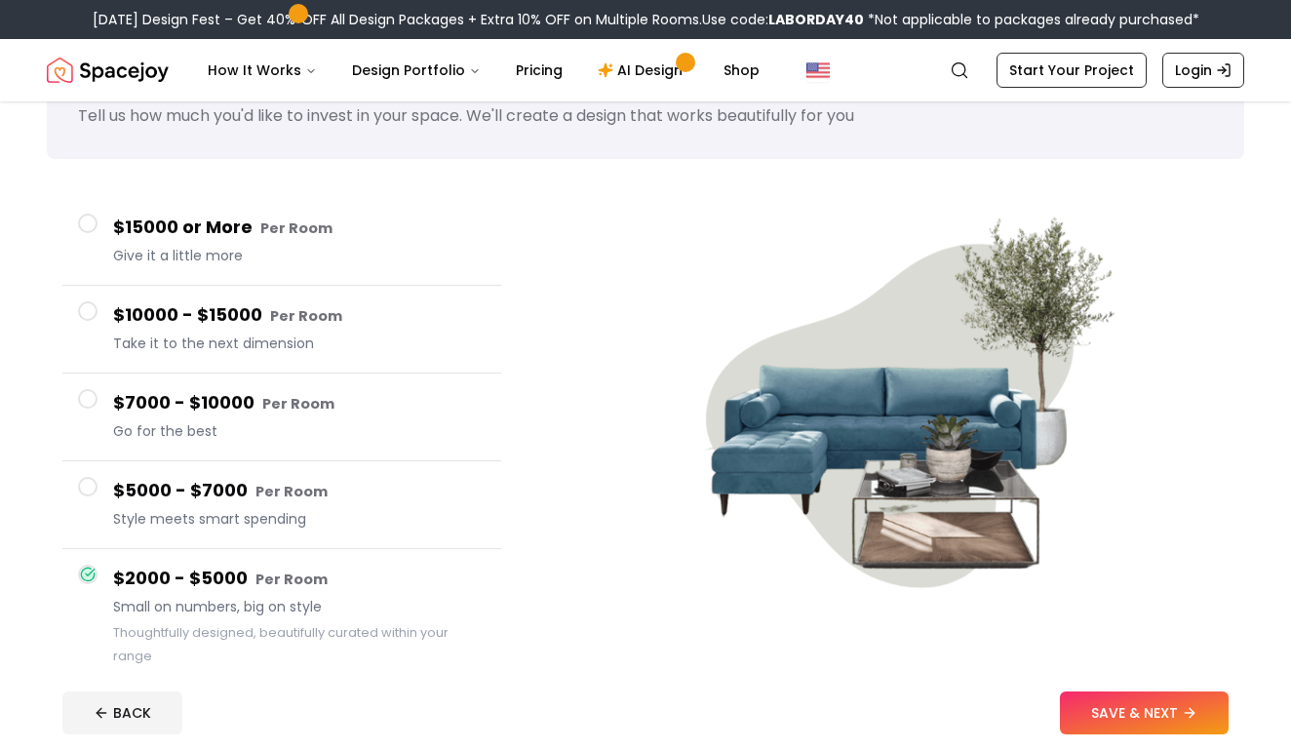
click at [184, 254] on span "Give it a little more" at bounding box center [299, 256] width 373 height 20
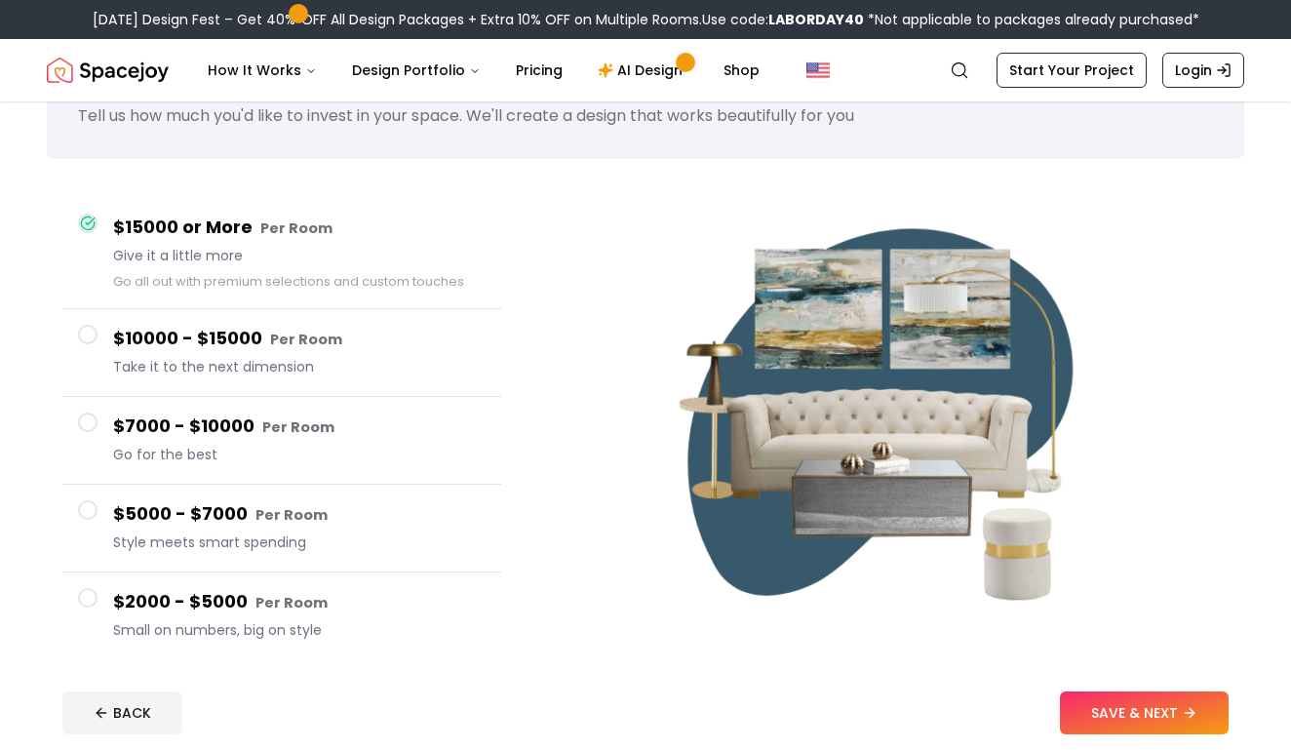
click at [216, 605] on h4 "$2000 - $5000 Per Room" at bounding box center [299, 602] width 373 height 28
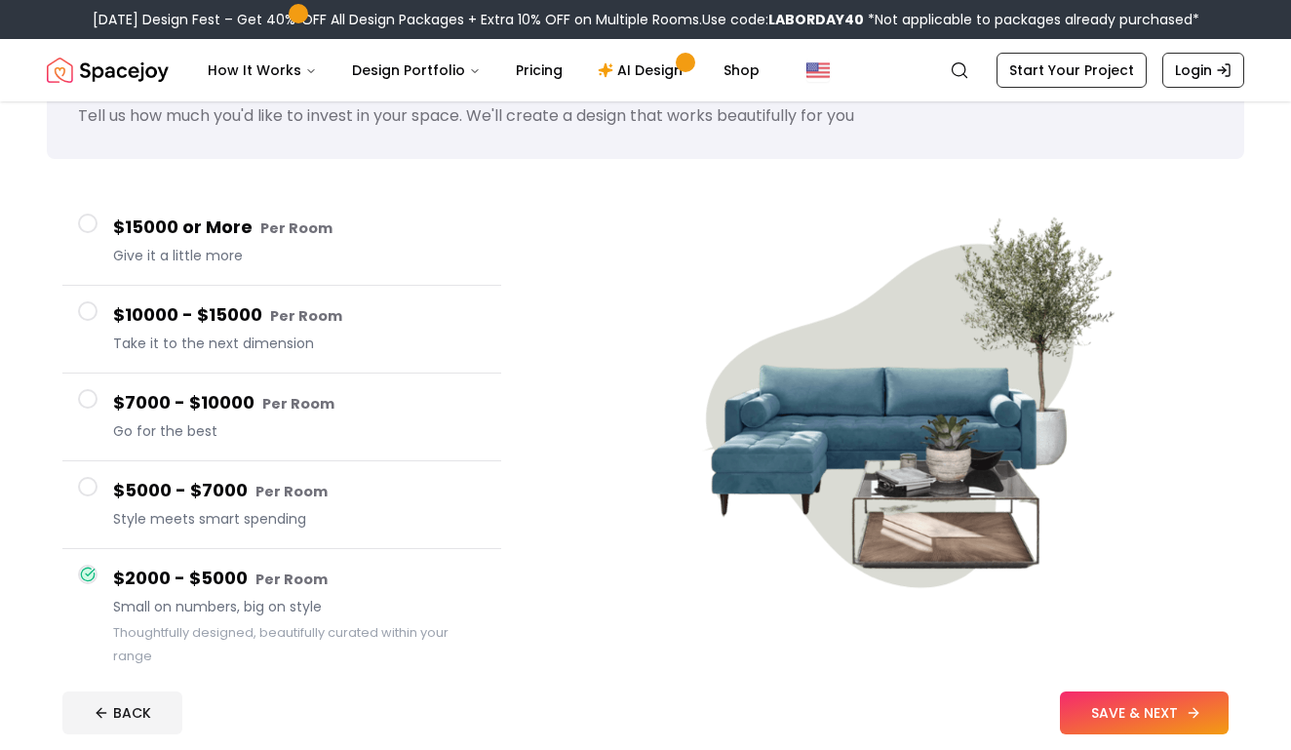
click at [1090, 706] on button "SAVE & NEXT" at bounding box center [1144, 712] width 169 height 43
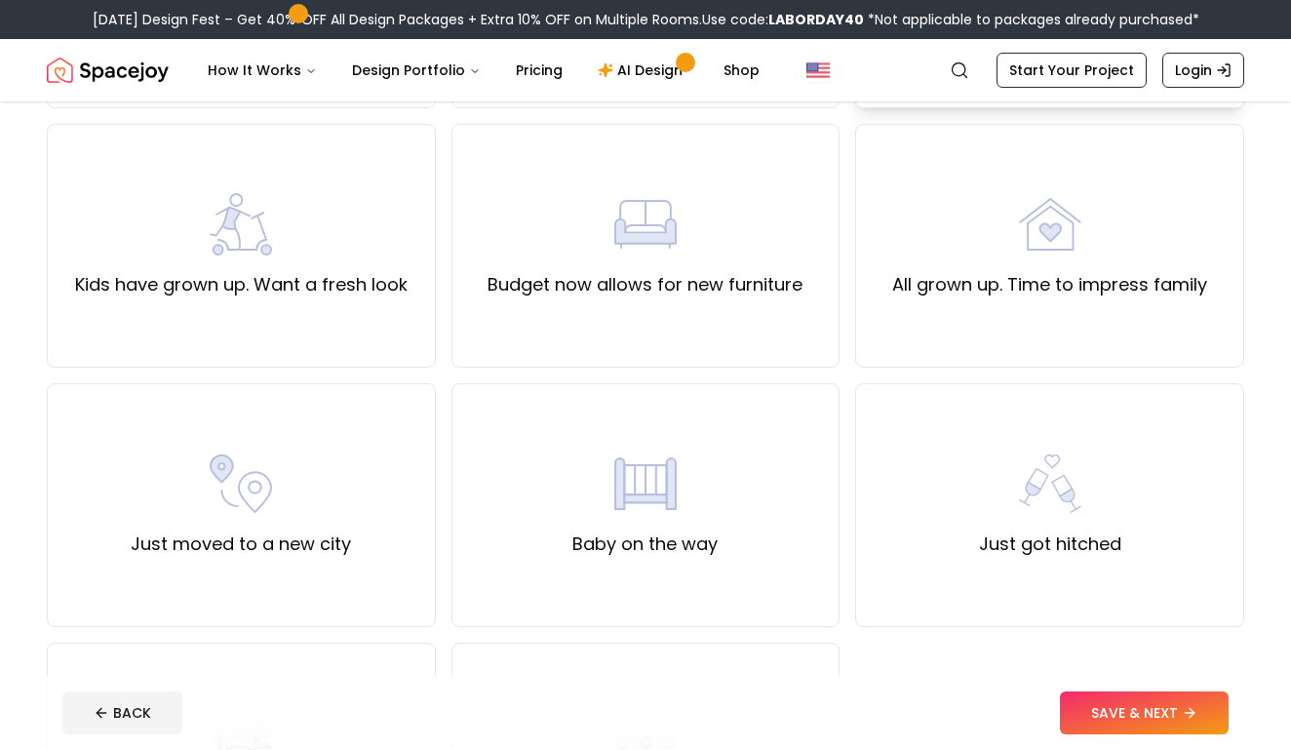
scroll to position [442, 0]
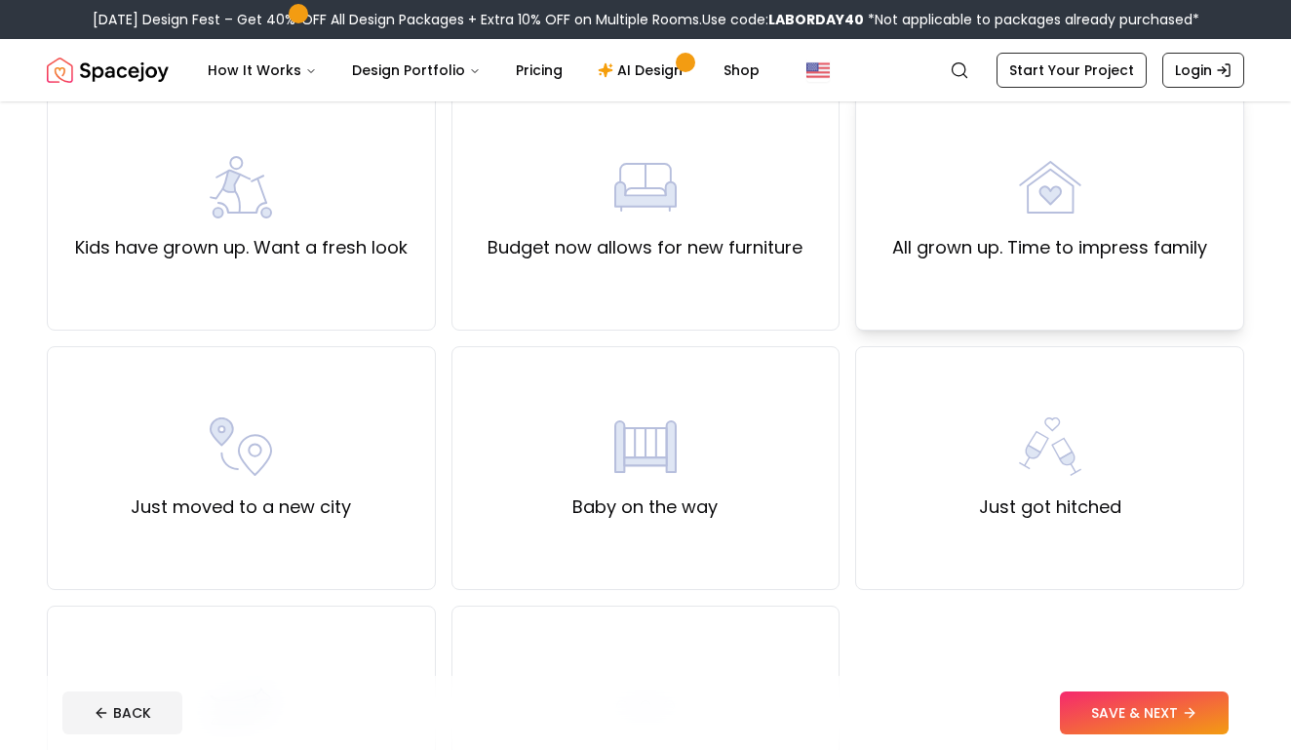
click at [963, 272] on div "All grown up. Time to impress family" at bounding box center [1049, 209] width 389 height 244
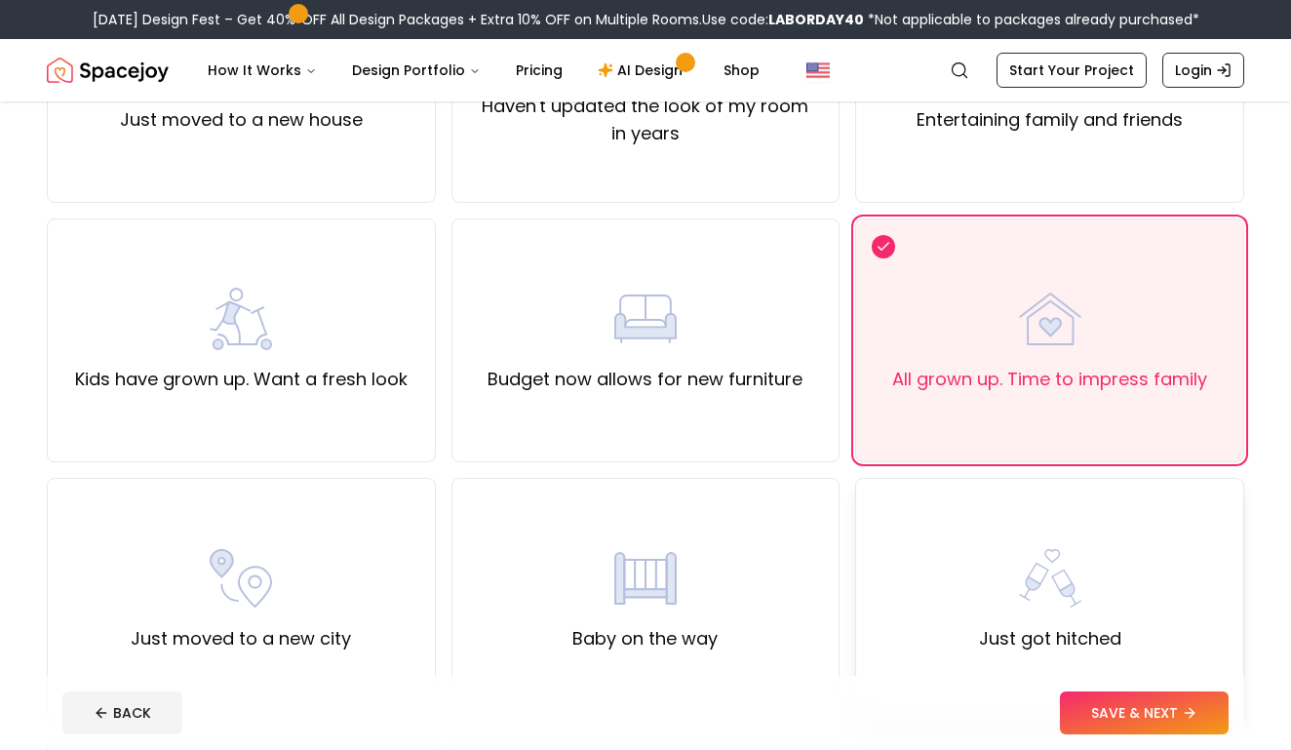
scroll to position [211, 0]
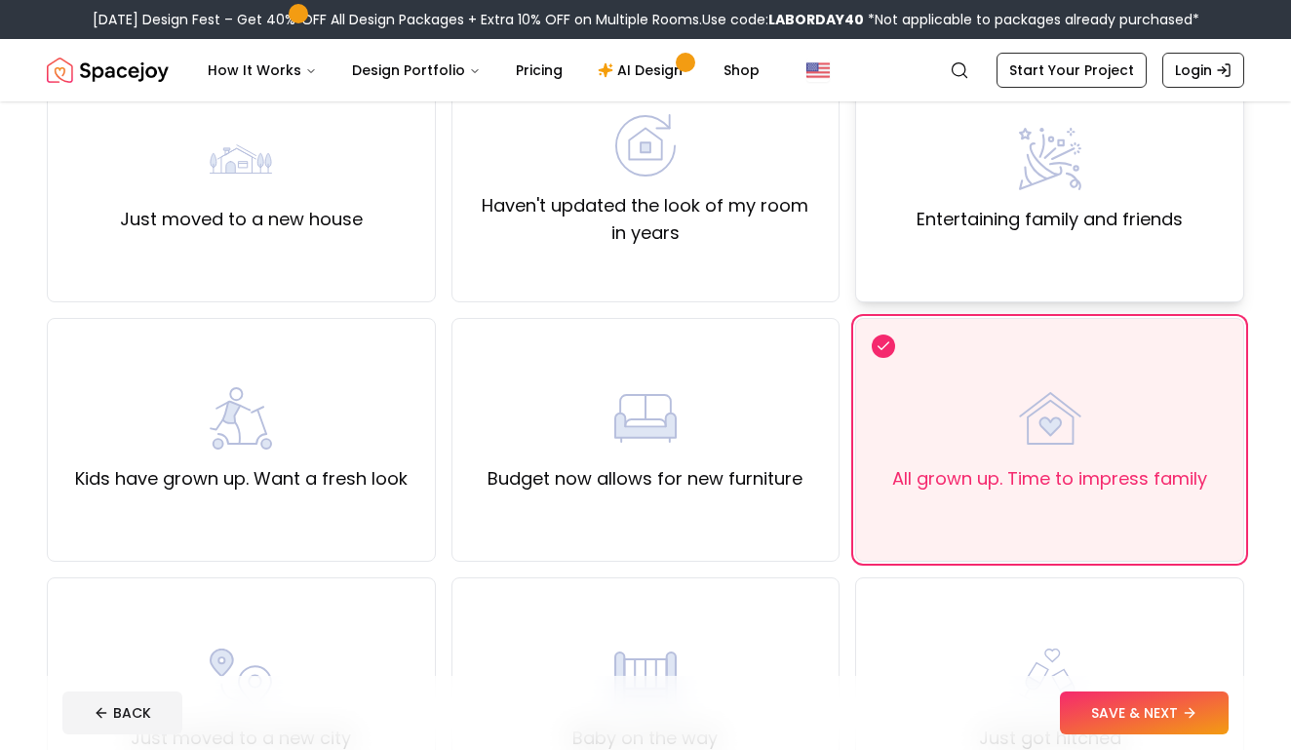
click at [963, 277] on div "Entertaining family and friends" at bounding box center [1049, 181] width 389 height 244
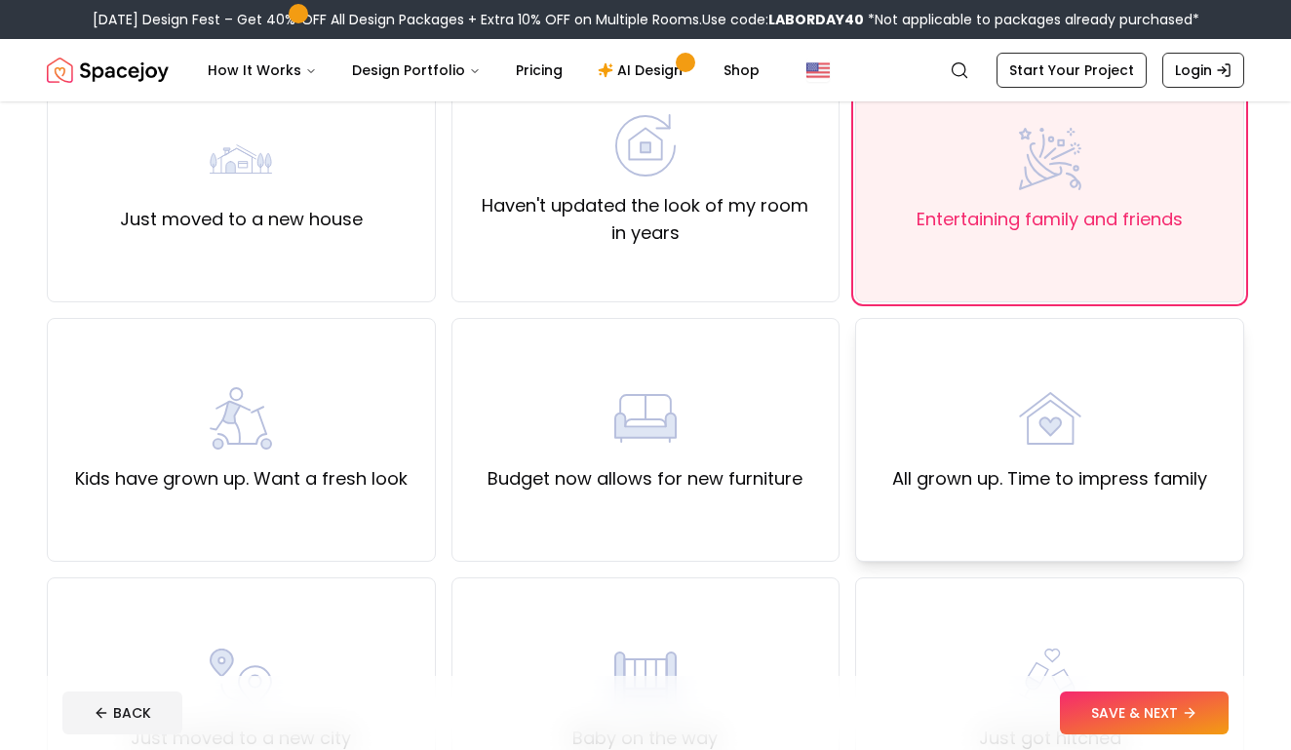
click at [959, 390] on div "All grown up. Time to impress family" at bounding box center [1049, 439] width 315 height 105
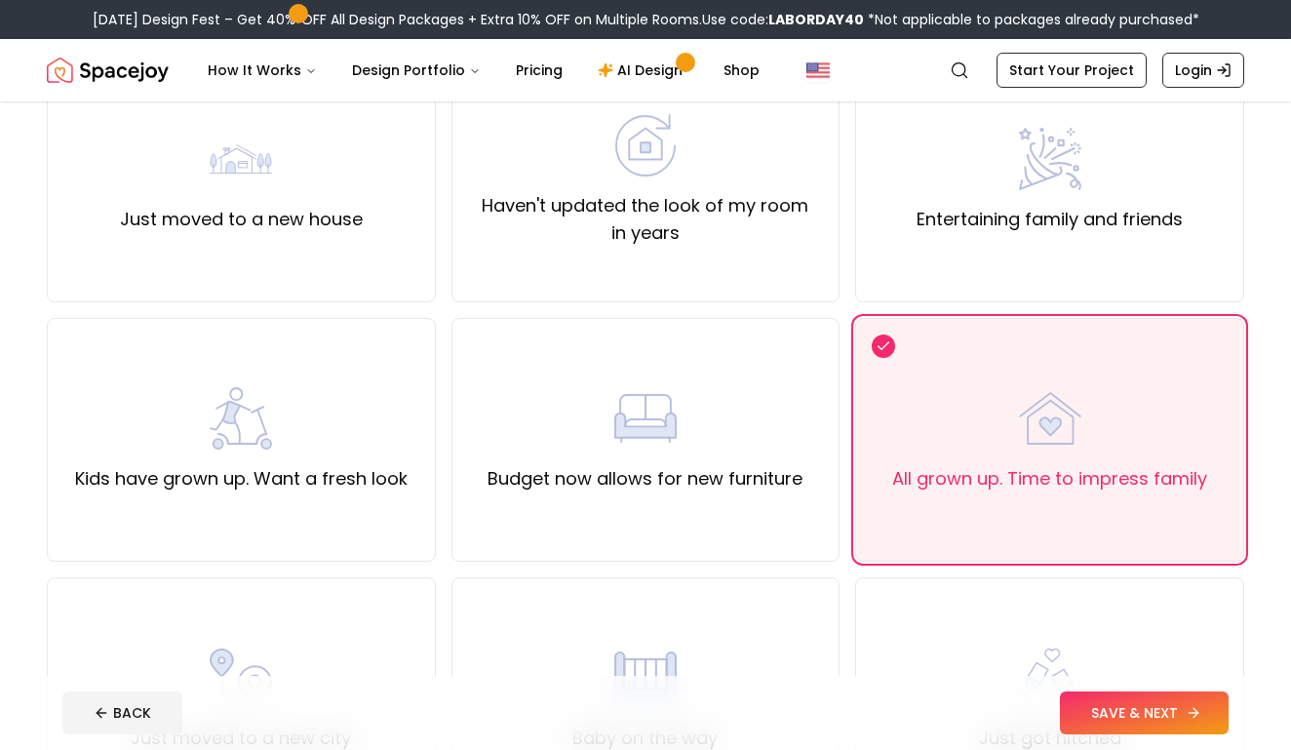
click at [1106, 706] on button "SAVE & NEXT" at bounding box center [1144, 712] width 169 height 43
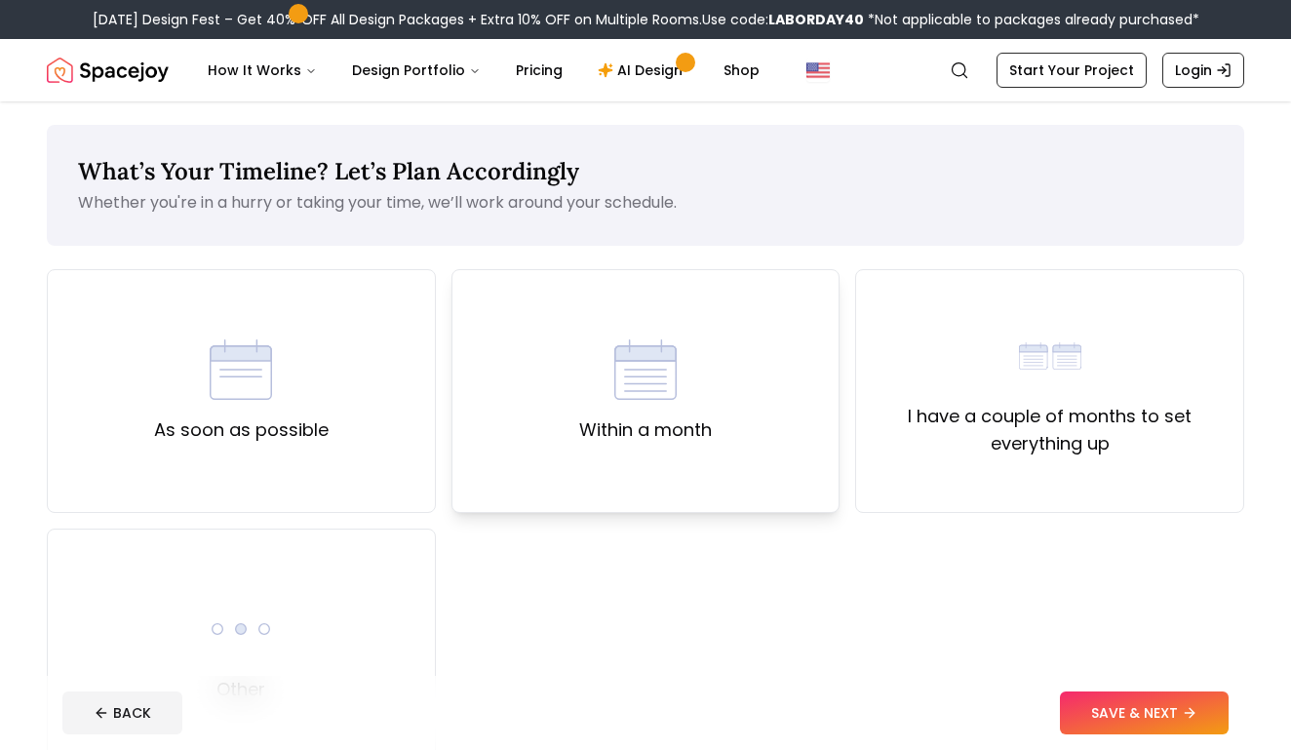
click at [607, 367] on div "Within a month" at bounding box center [645, 390] width 133 height 105
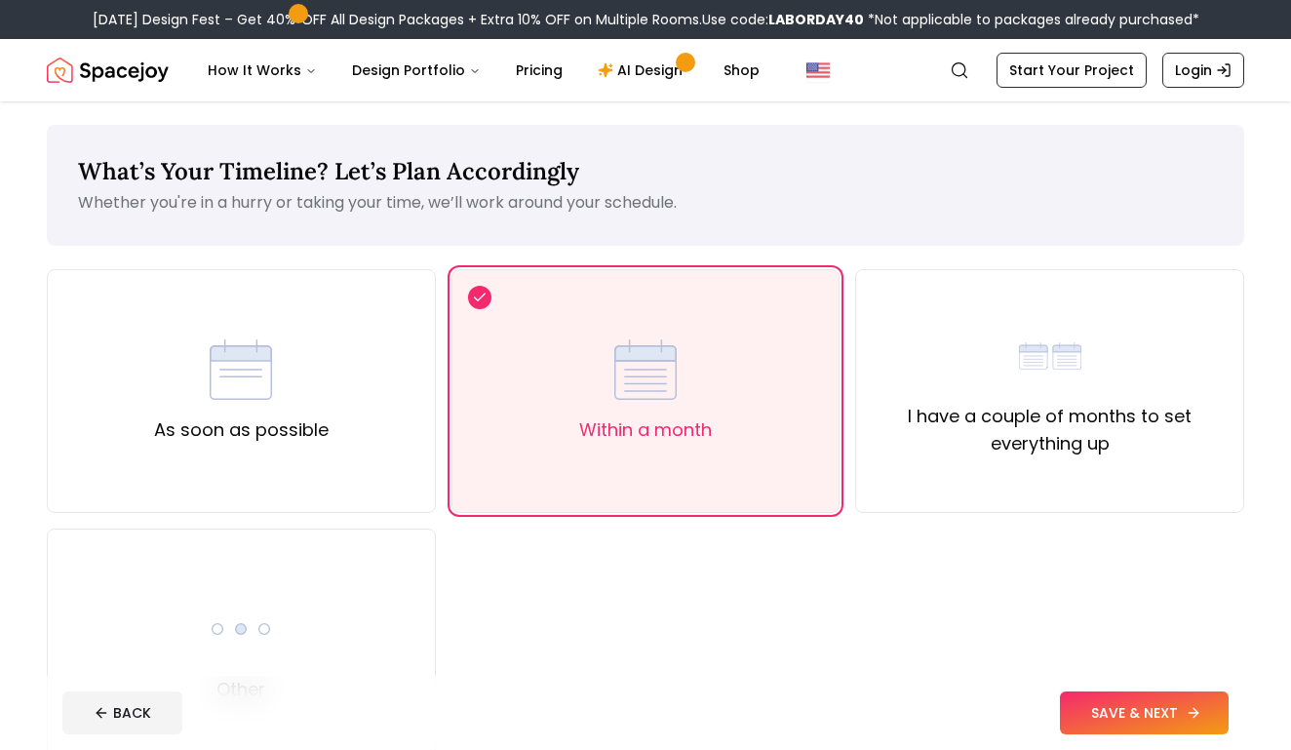
click at [1112, 711] on button "SAVE & NEXT" at bounding box center [1144, 712] width 169 height 43
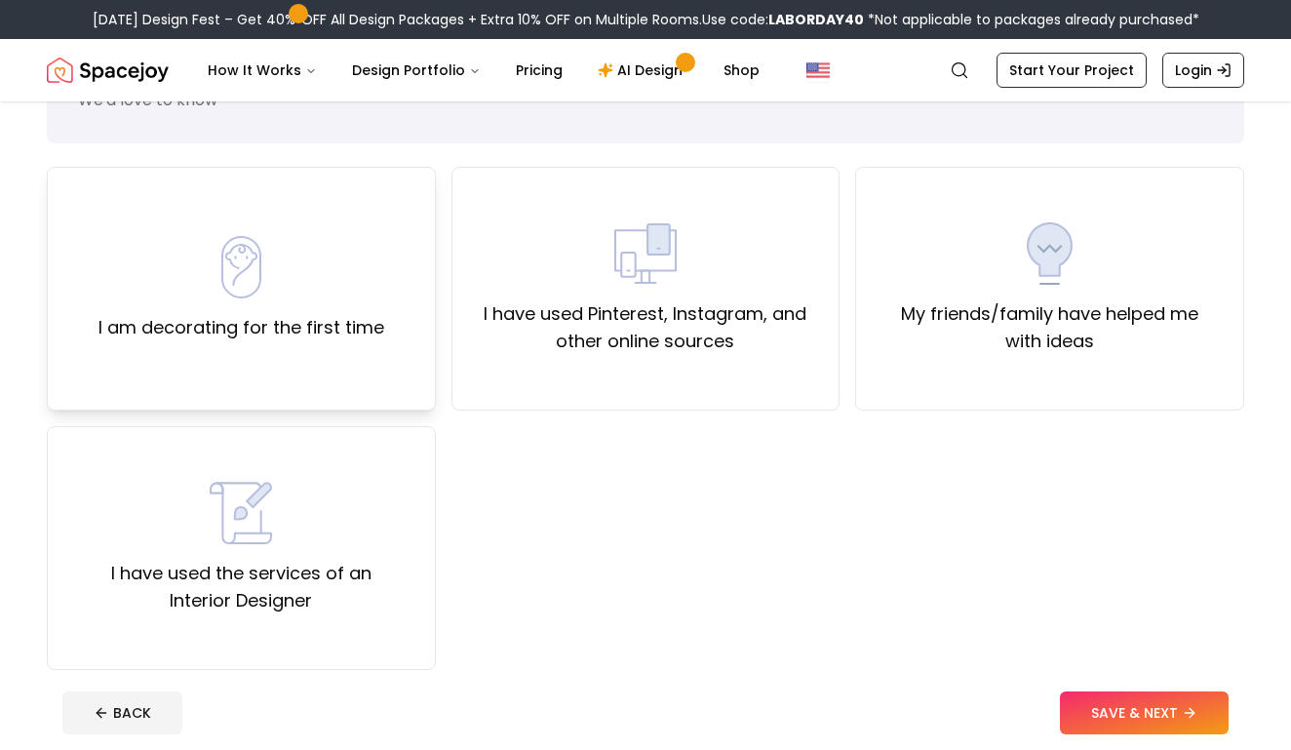
scroll to position [105, 0]
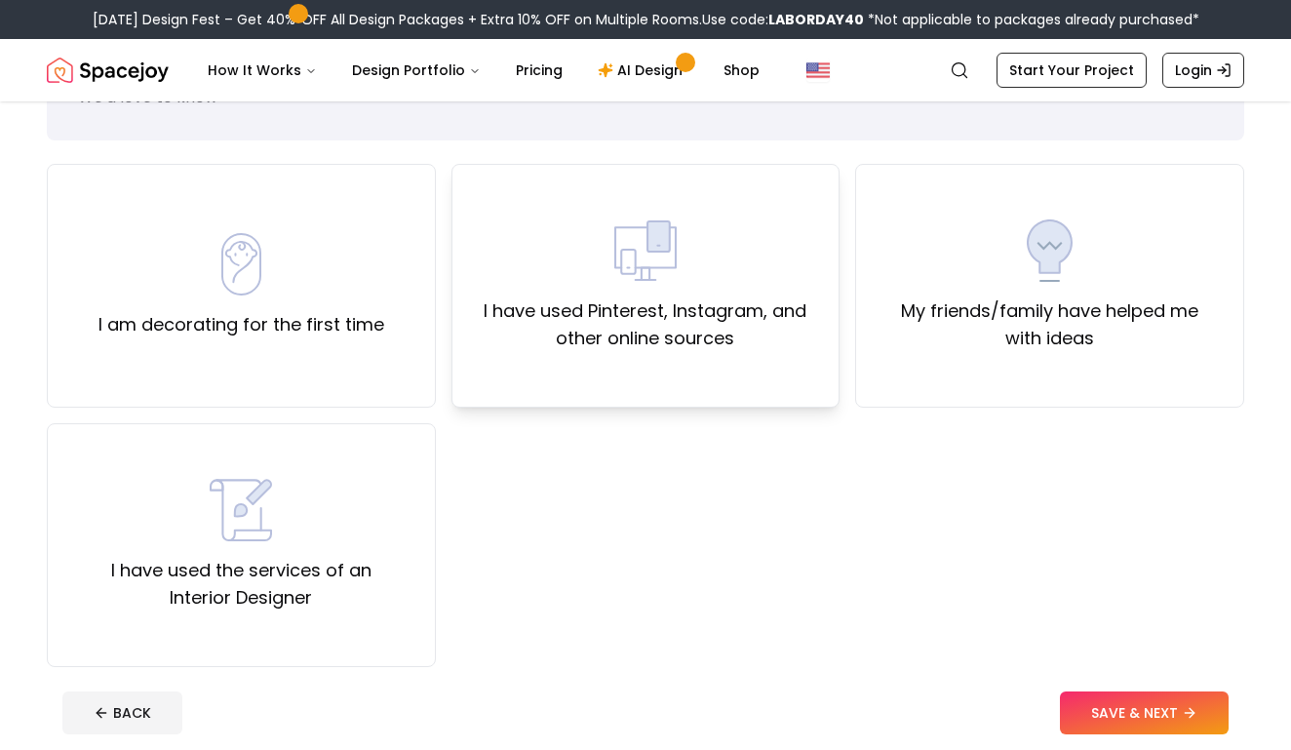
click at [675, 358] on div "I have used Pinterest, Instagram, and other online sources" at bounding box center [645, 286] width 389 height 244
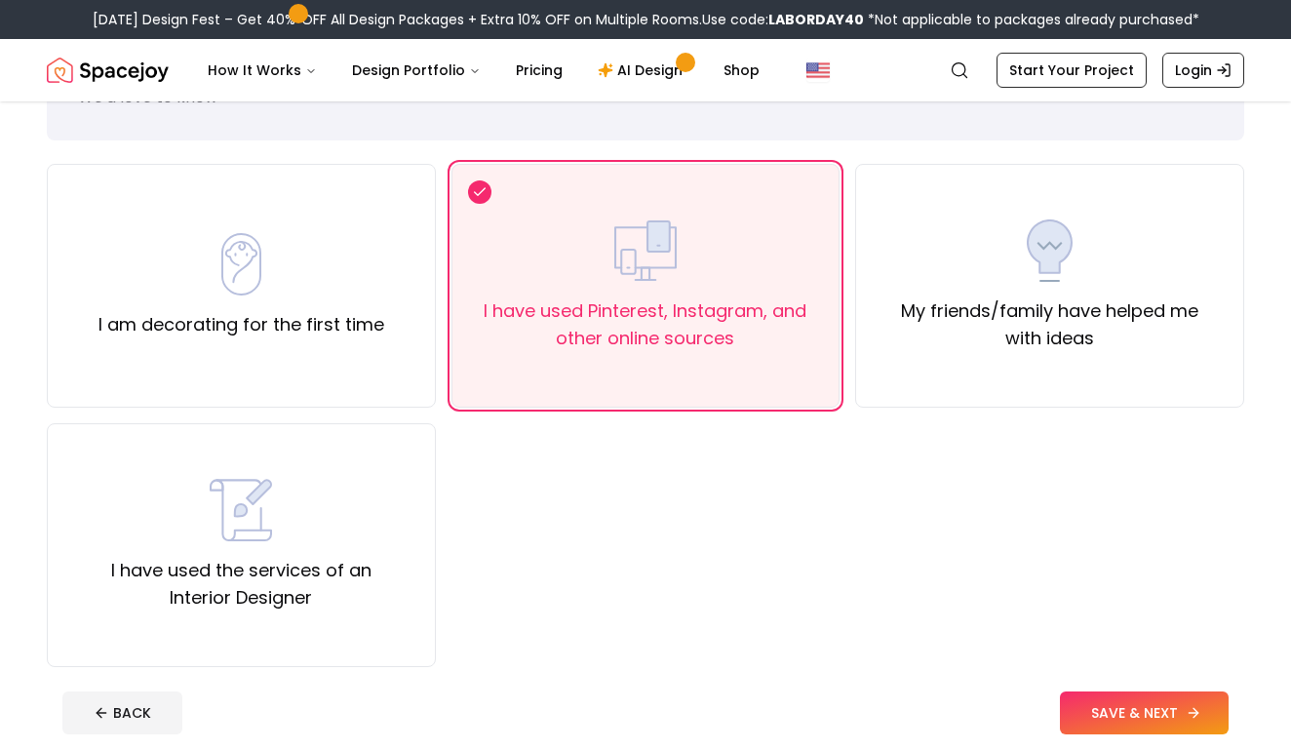
click at [1079, 698] on button "SAVE & NEXT" at bounding box center [1144, 712] width 169 height 43
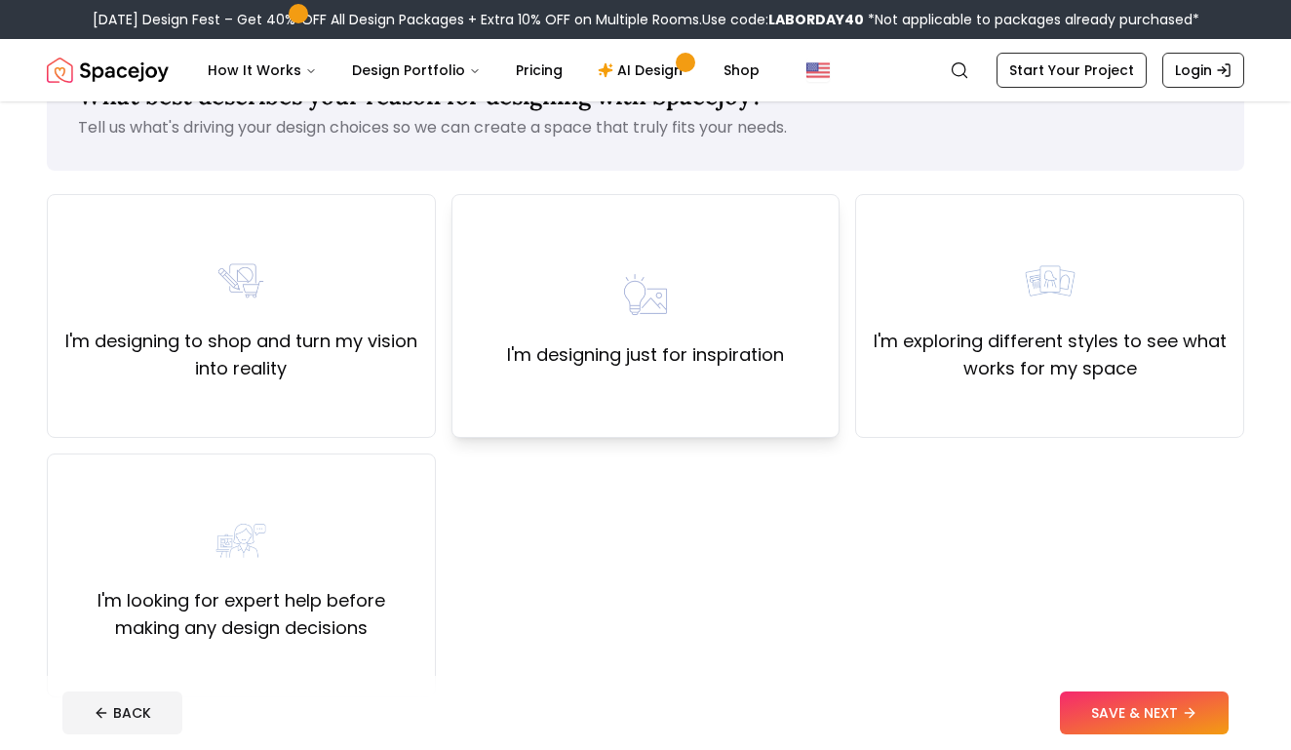
scroll to position [91, 0]
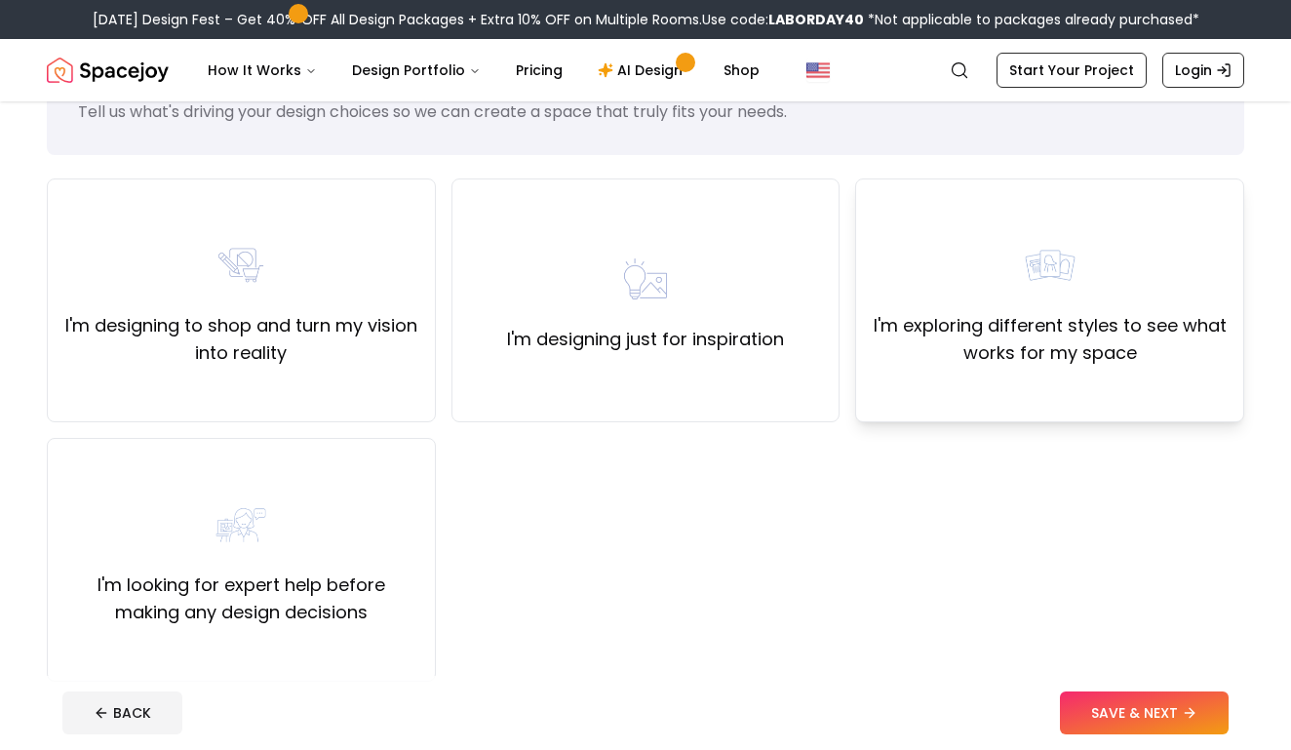
click at [1128, 324] on label "I'm exploring different styles to see what works for my space" at bounding box center [1050, 339] width 356 height 55
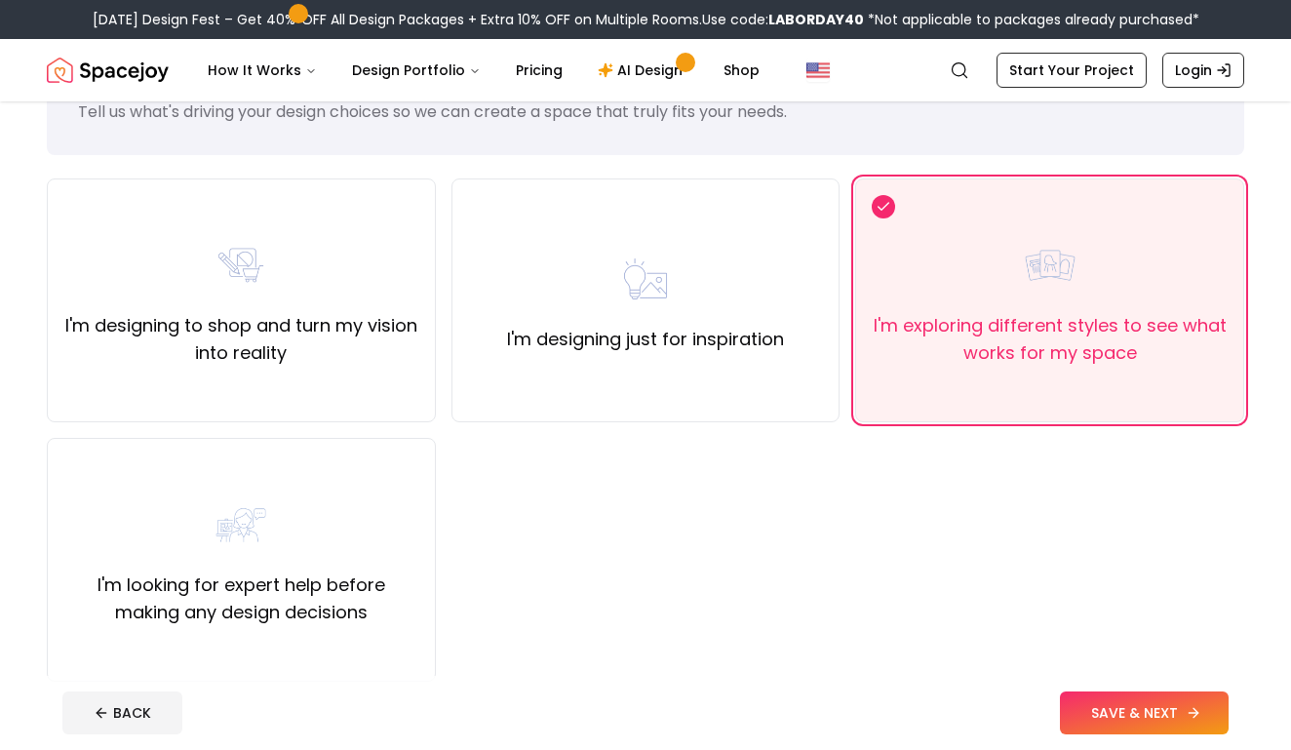
click at [1112, 717] on button "SAVE & NEXT" at bounding box center [1144, 712] width 169 height 43
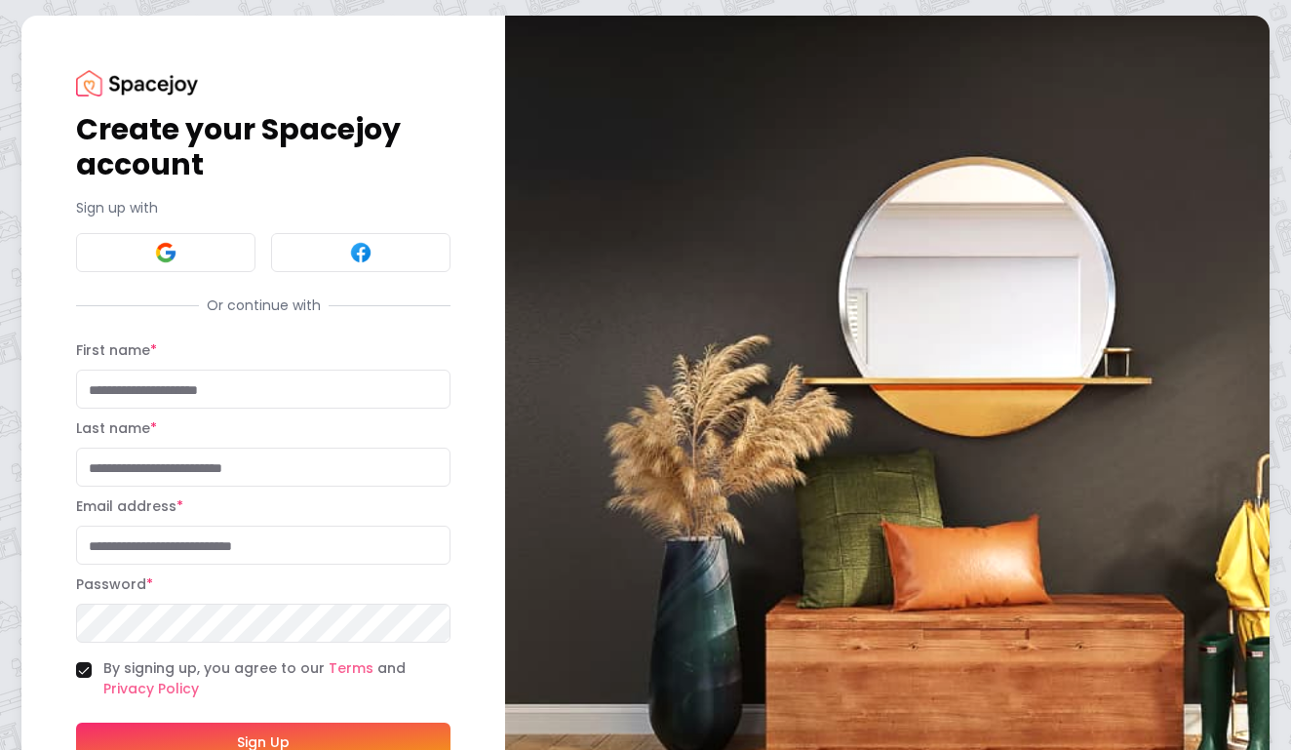
type input "*********"
type input "********"
type input "**********"
click at [81, 665] on button "By signing up, you agree to our Terms and Privacy Policy" at bounding box center [84, 670] width 16 height 16
click at [83, 670] on button "By signing up, you agree to our Terms and Privacy Policy" at bounding box center [84, 670] width 16 height 16
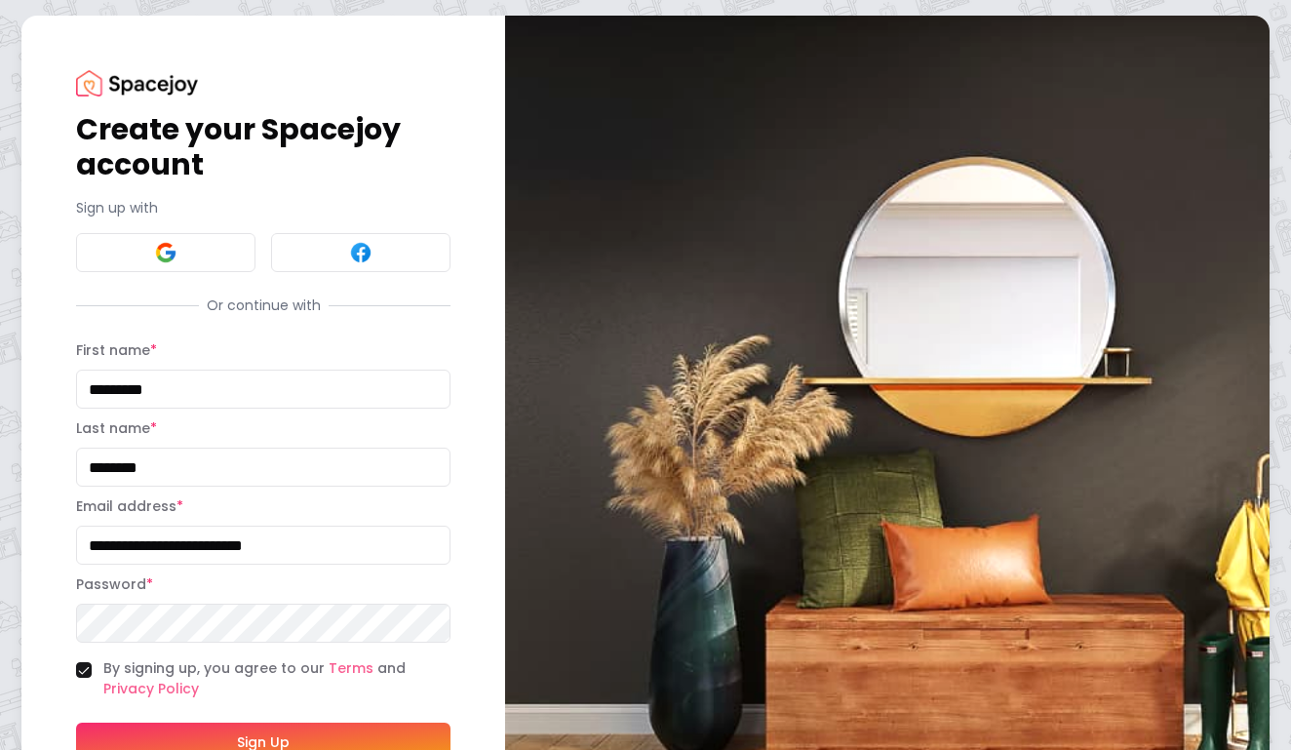
click at [121, 732] on button "Sign Up" at bounding box center [263, 742] width 374 height 39
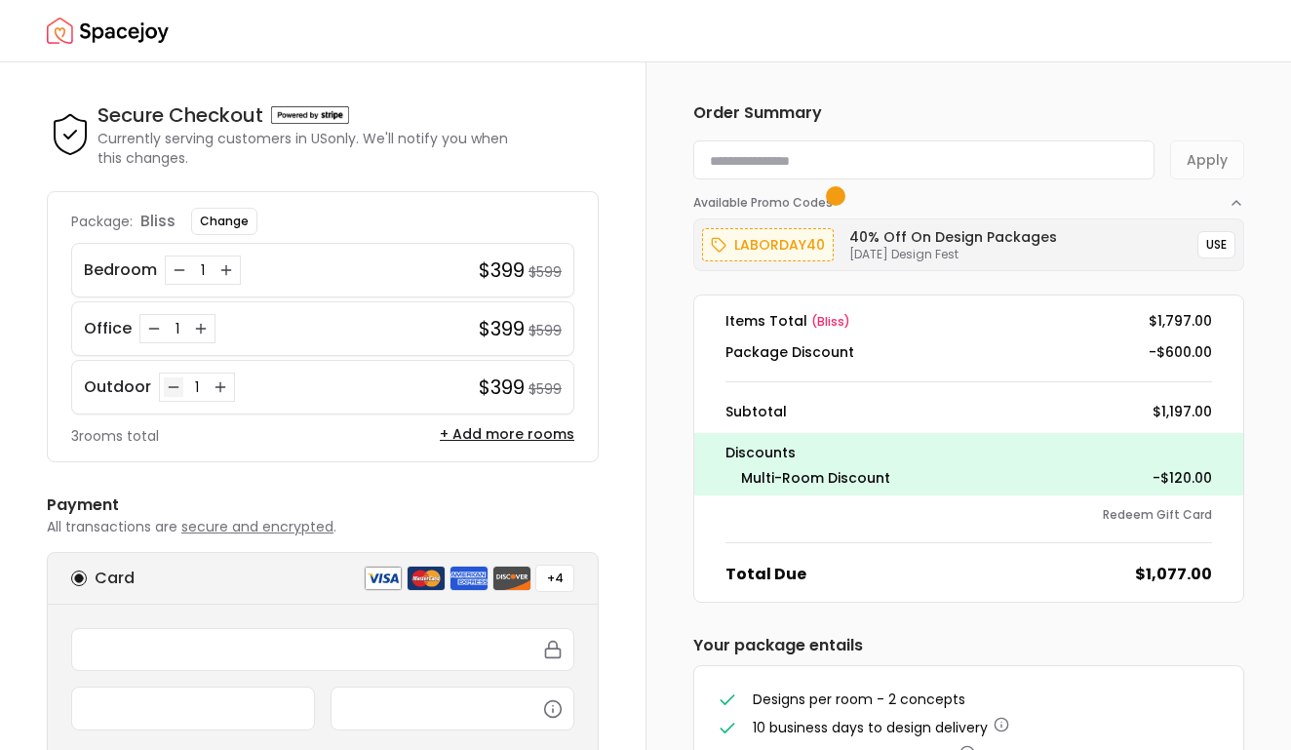
click at [167, 388] on icon "Decrease quantity for Outdoor" at bounding box center [174, 387] width 16 height 16
